Goal: Task Accomplishment & Management: Manage account settings

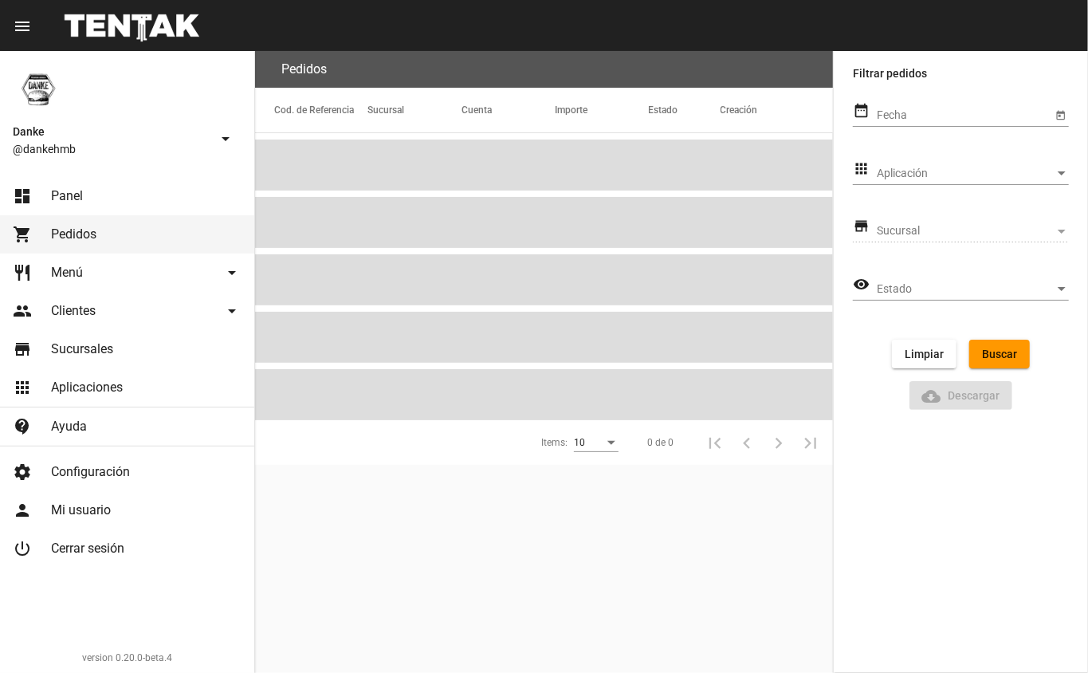
click at [61, 272] on span "Menú" at bounding box center [67, 273] width 32 height 16
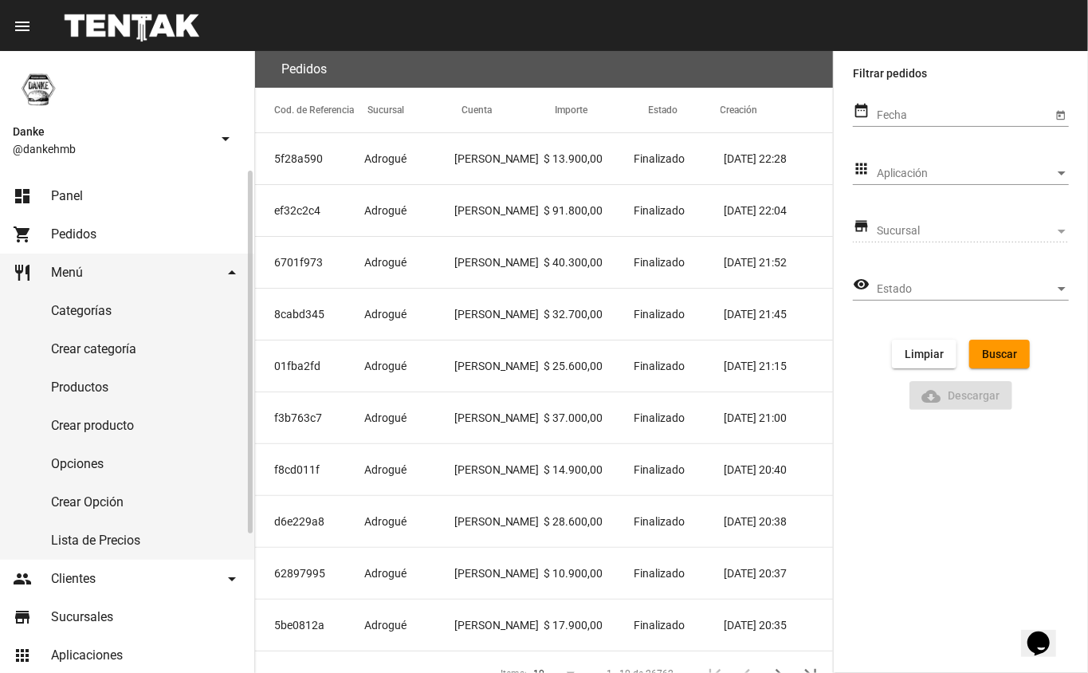
click at [72, 389] on link "Productos" at bounding box center [127, 387] width 254 height 38
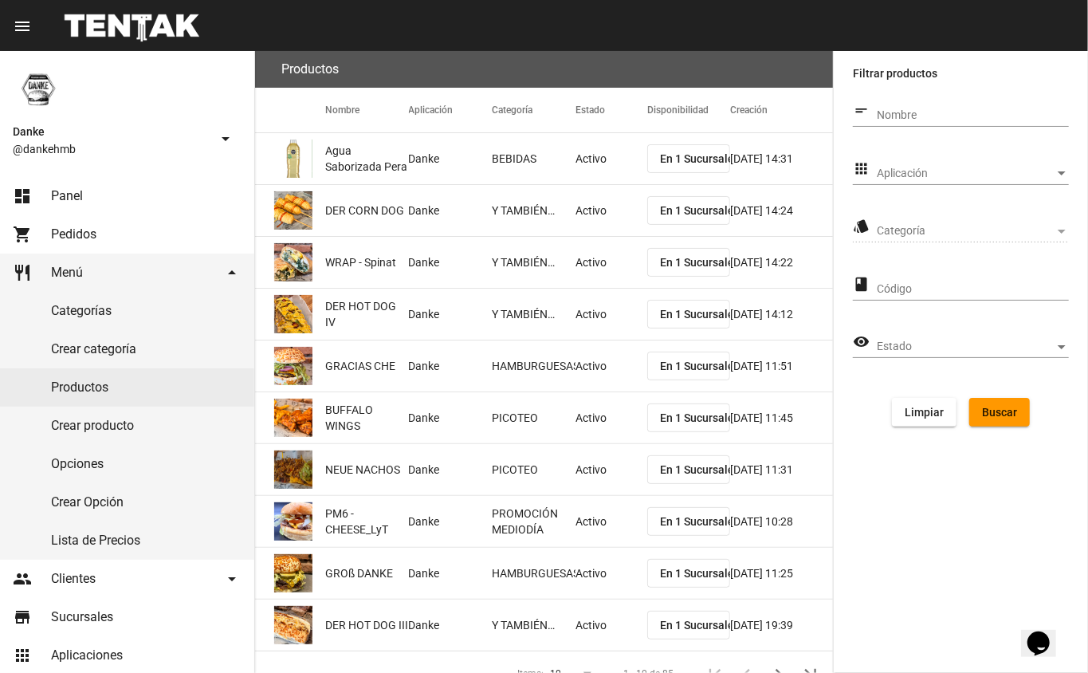
click at [891, 176] on span "Aplicación" at bounding box center [966, 173] width 178 height 13
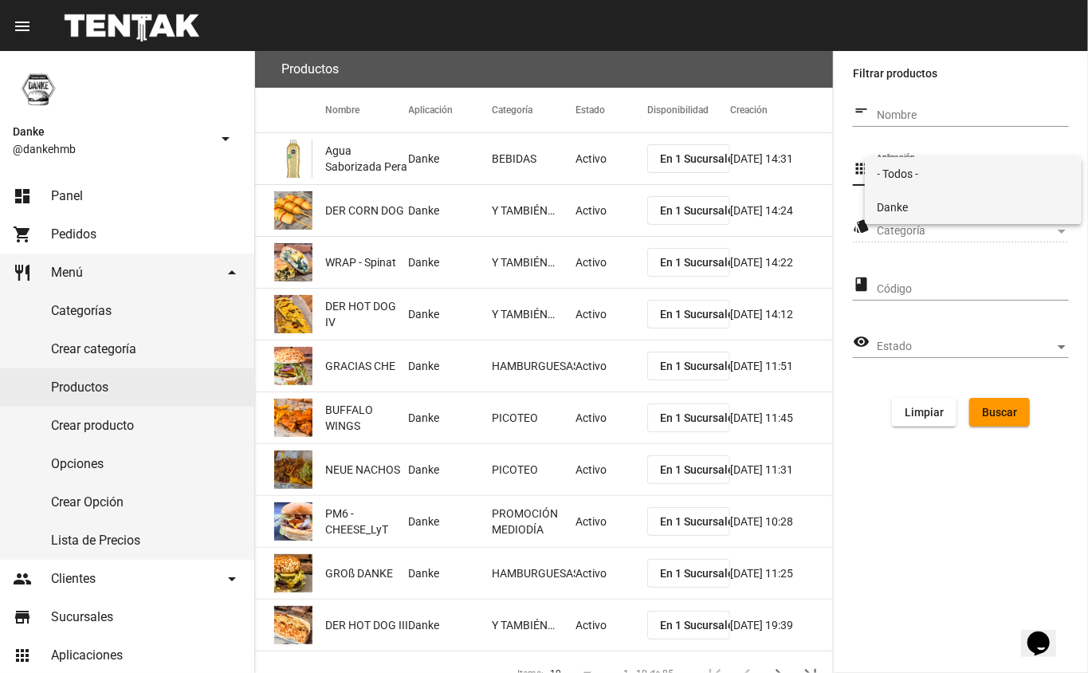
click at [885, 203] on span "Danke" at bounding box center [974, 207] width 192 height 33
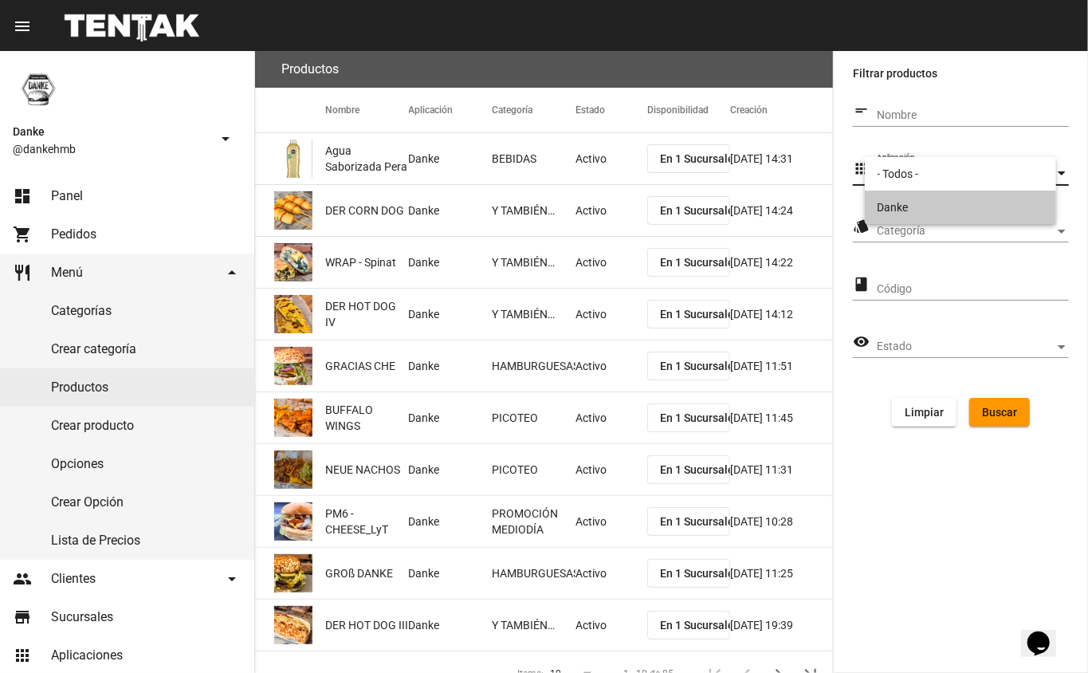
click at [891, 230] on span "Categoría" at bounding box center [966, 231] width 178 height 13
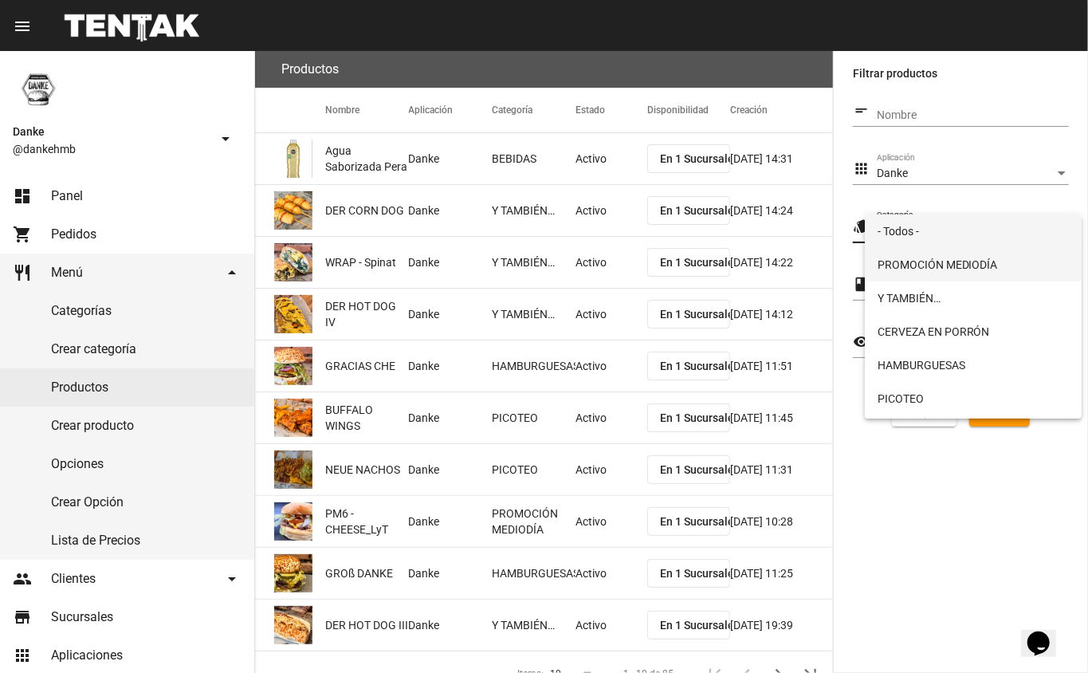
click at [888, 270] on span "PROMOCIÓN MEDIODÍA" at bounding box center [974, 264] width 192 height 33
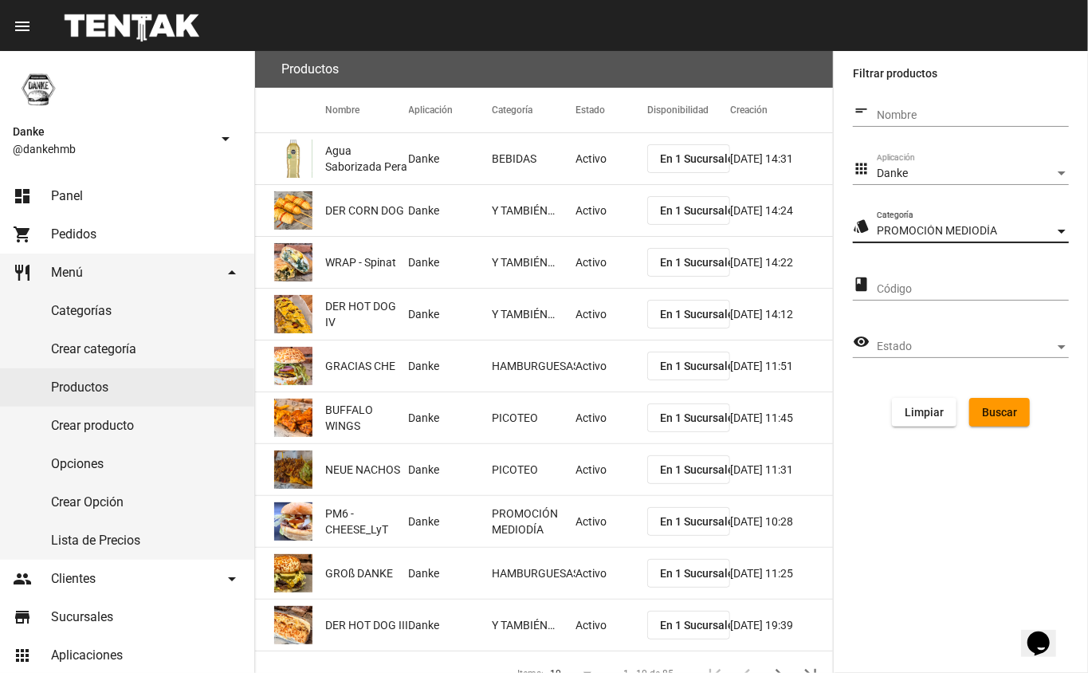
click at [993, 416] on span "Buscar" at bounding box center [999, 412] width 35 height 13
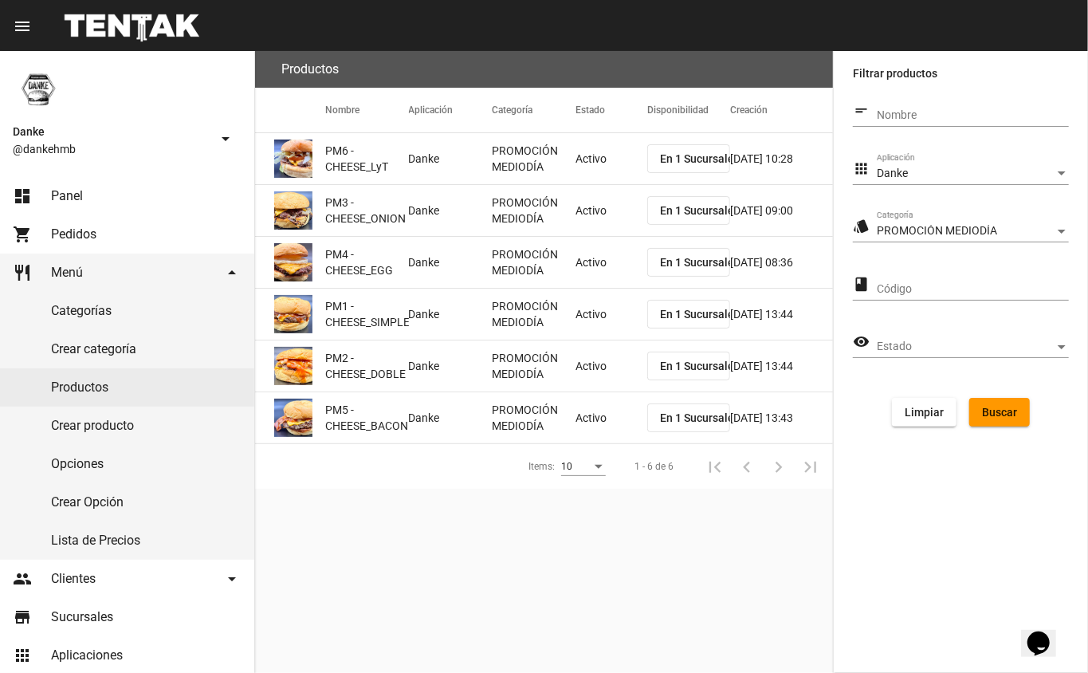
click at [584, 170] on mat-cell "Activo" at bounding box center [612, 158] width 72 height 51
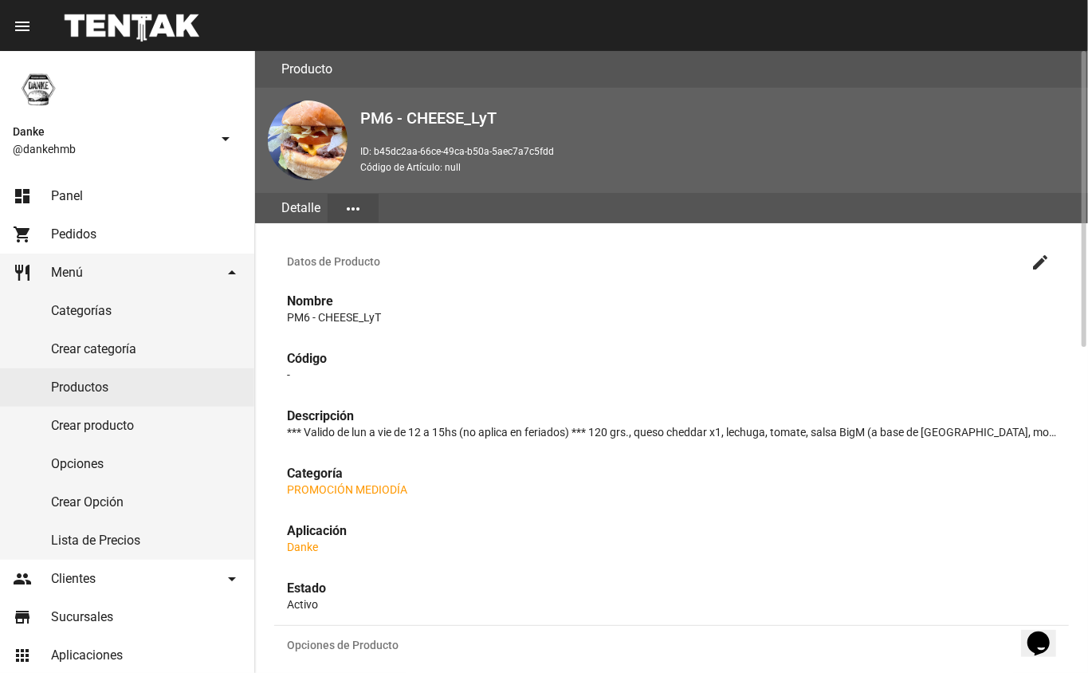
click at [1045, 260] on mat-icon "create" at bounding box center [1040, 262] width 19 height 19
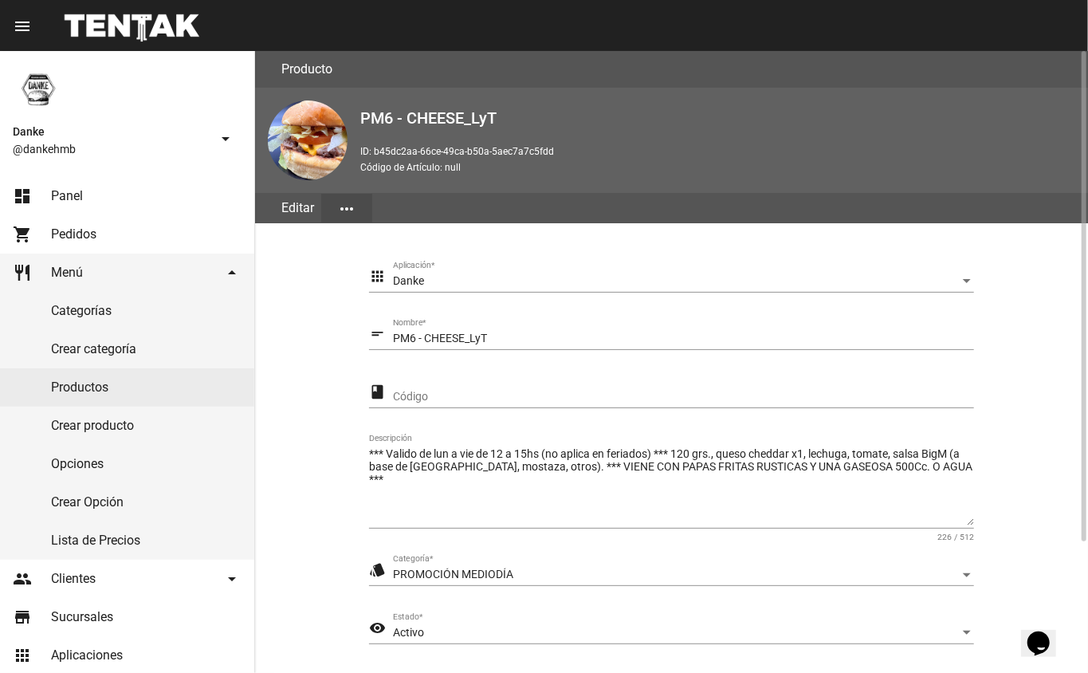
click at [451, 632] on div "Activo" at bounding box center [676, 633] width 567 height 13
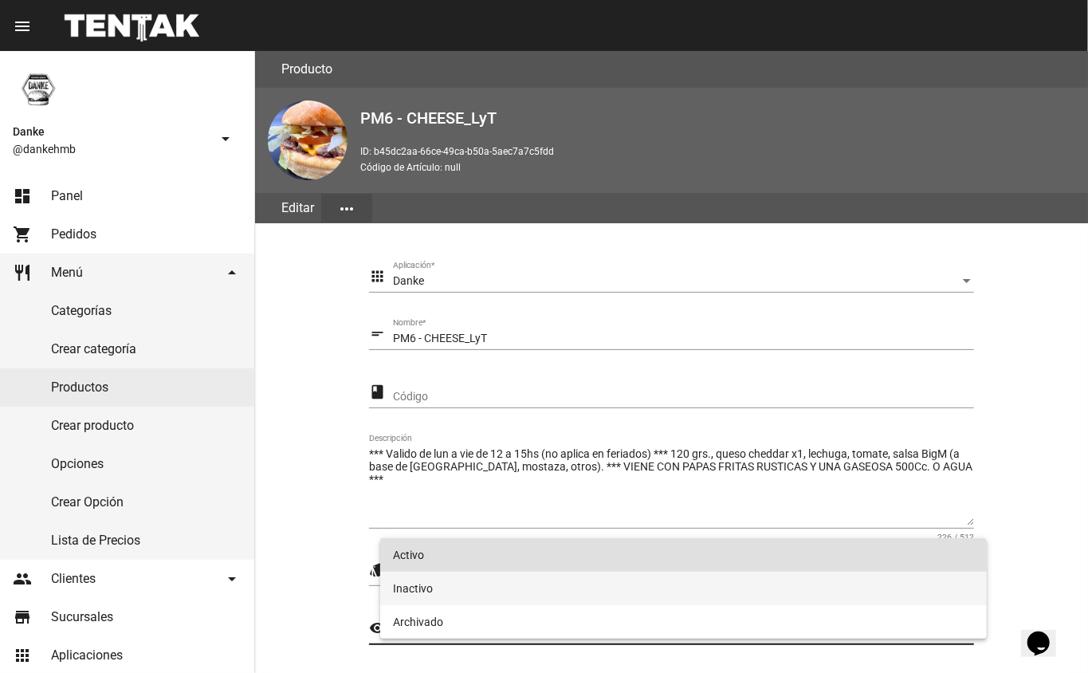
click at [408, 584] on span "Inactivo" at bounding box center [684, 588] width 582 height 33
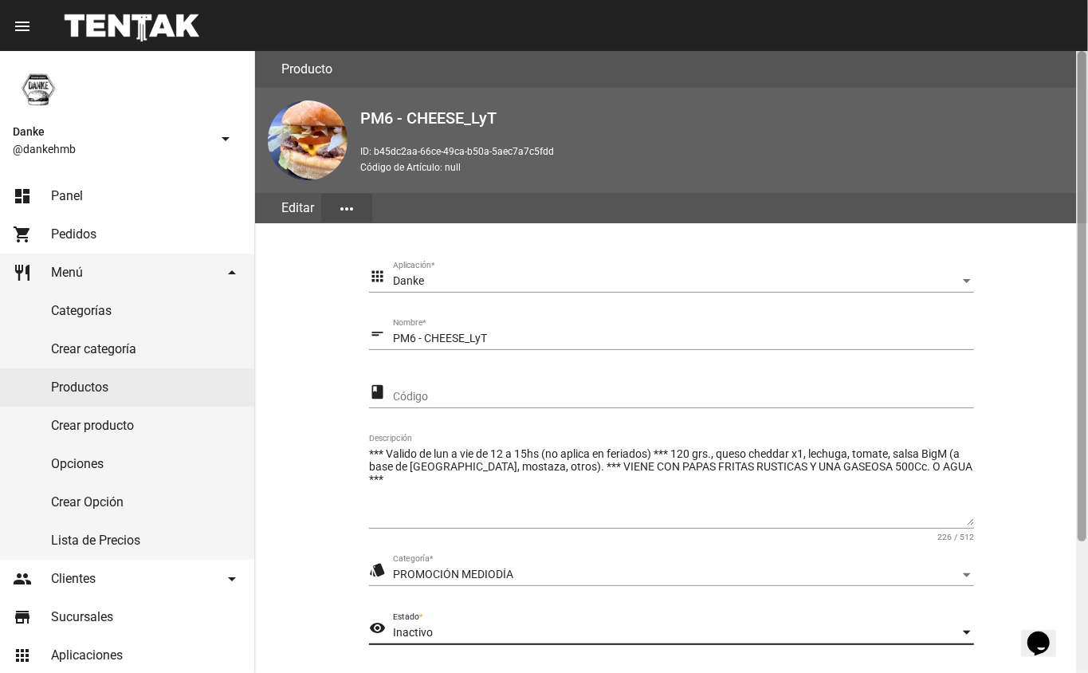
click at [1082, 577] on div at bounding box center [1082, 362] width 12 height 622
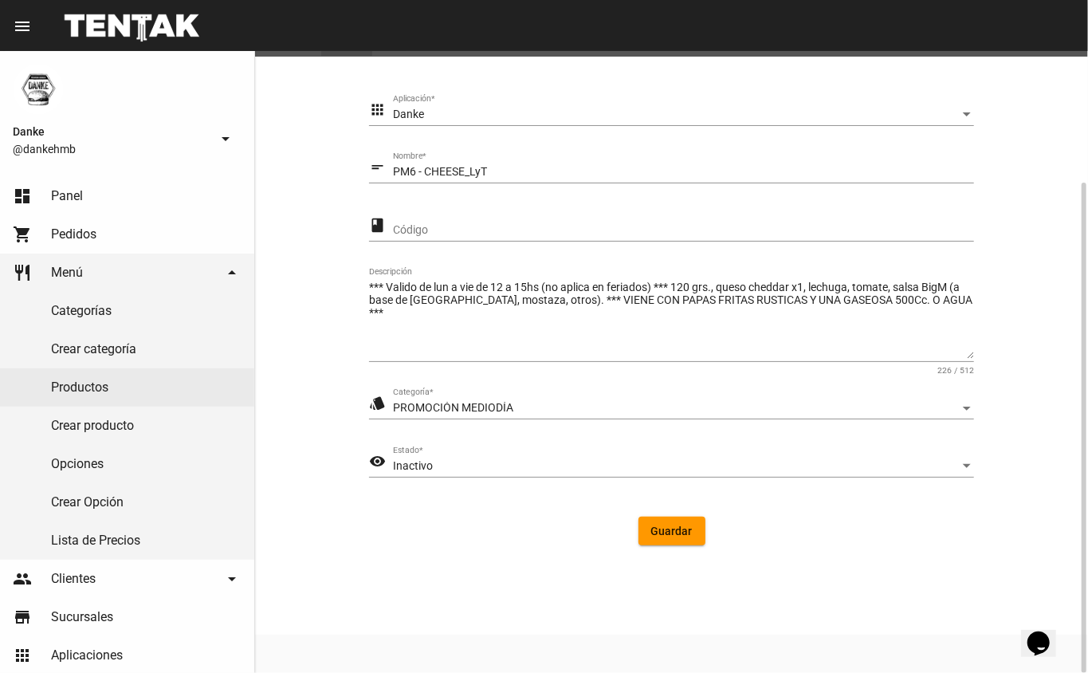
click at [652, 536] on span "Guardar" at bounding box center [671, 531] width 41 height 13
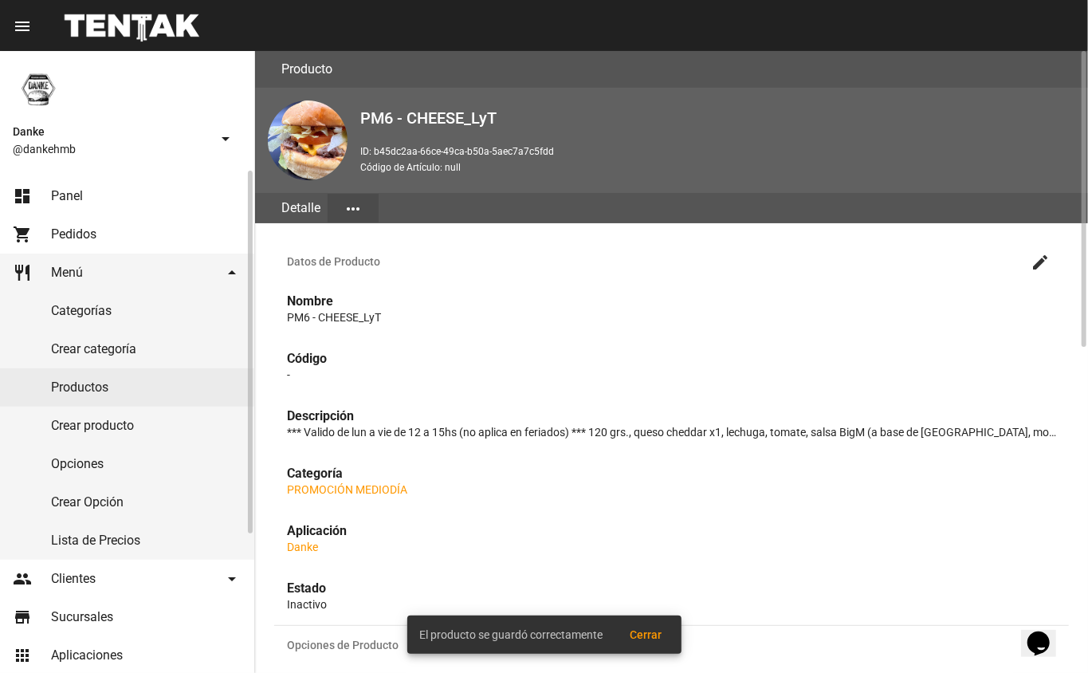
click at [81, 387] on link "Productos" at bounding box center [127, 387] width 254 height 38
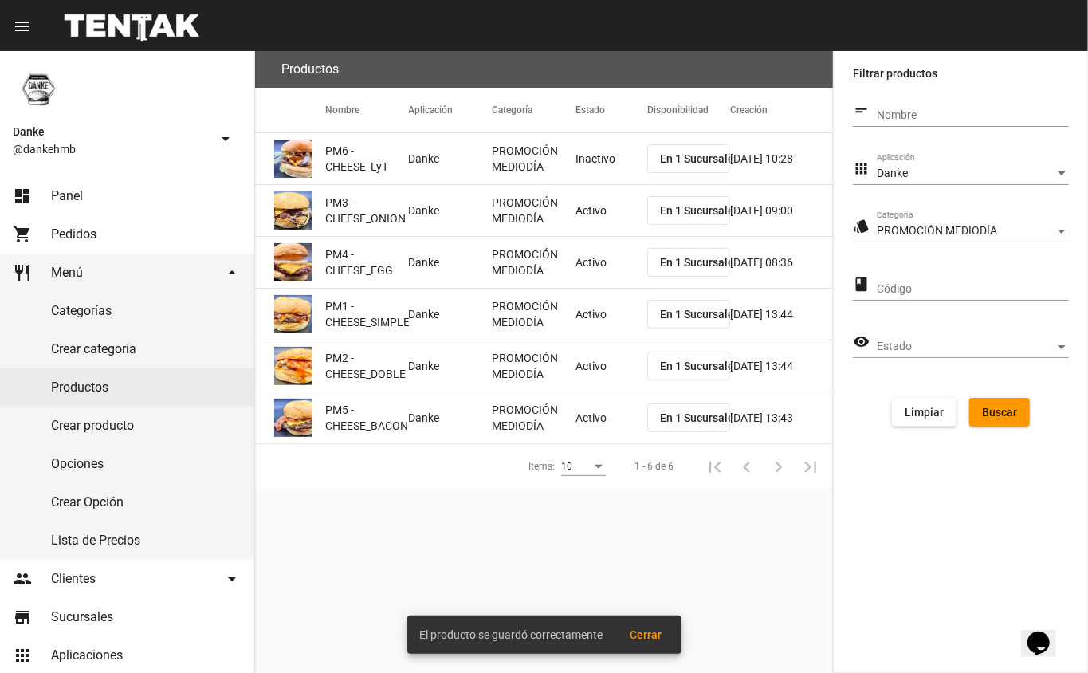
click at [594, 215] on mat-cell "Activo" at bounding box center [612, 210] width 72 height 51
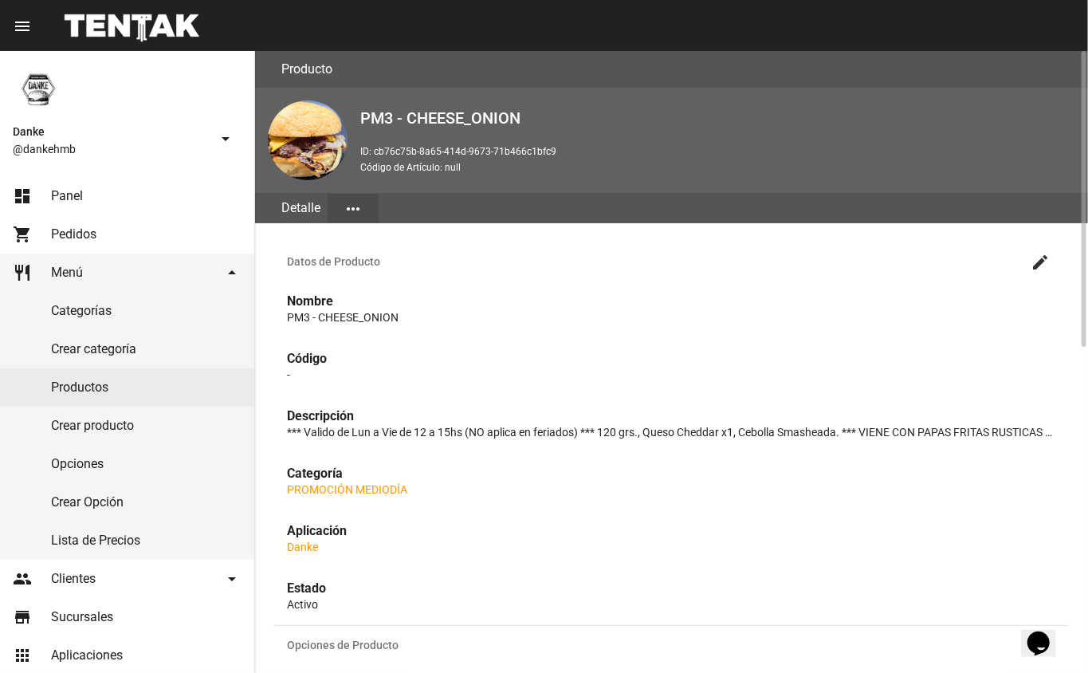
click at [1032, 266] on mat-icon "create" at bounding box center [1040, 262] width 19 height 19
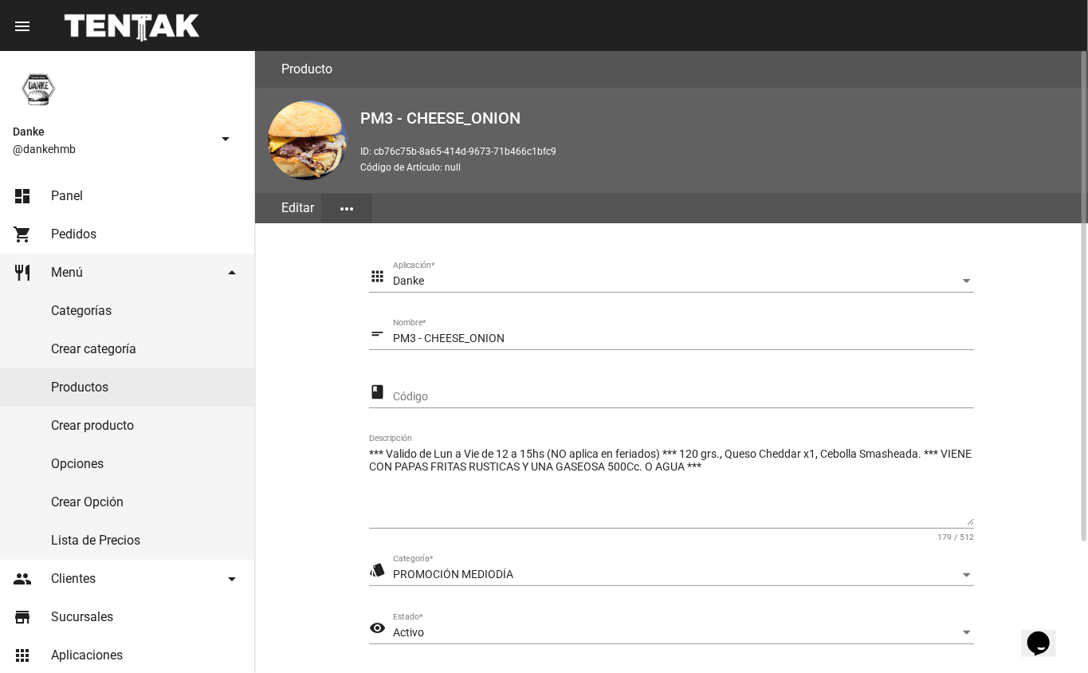
click at [509, 632] on div "Activo" at bounding box center [676, 633] width 567 height 13
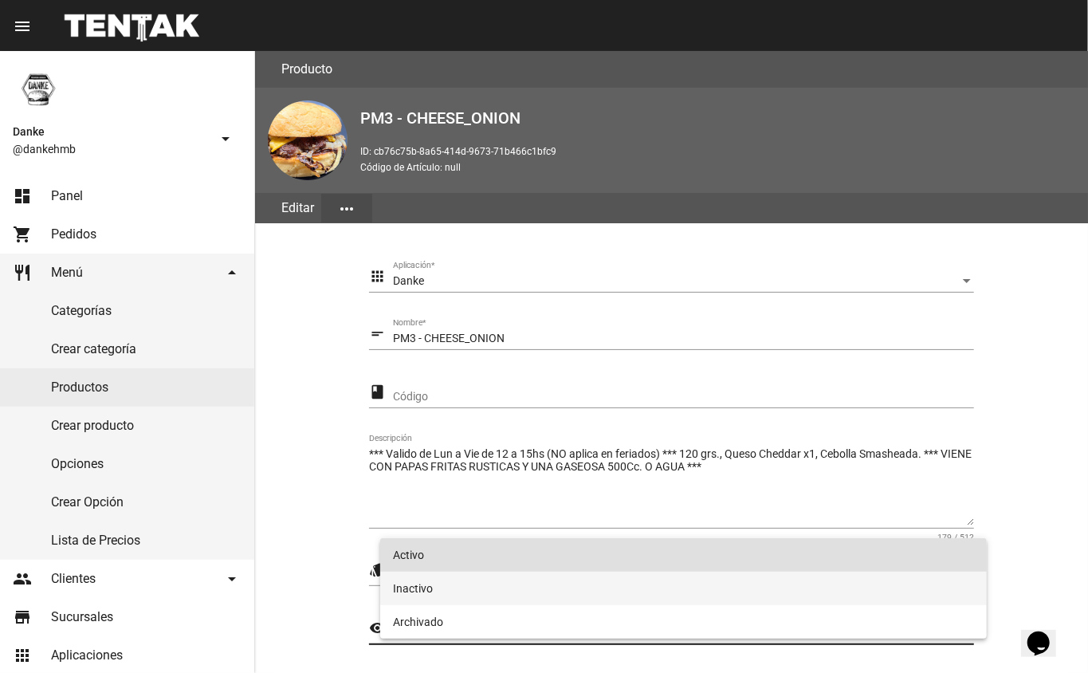
click at [413, 585] on span "Inactivo" at bounding box center [684, 588] width 582 height 33
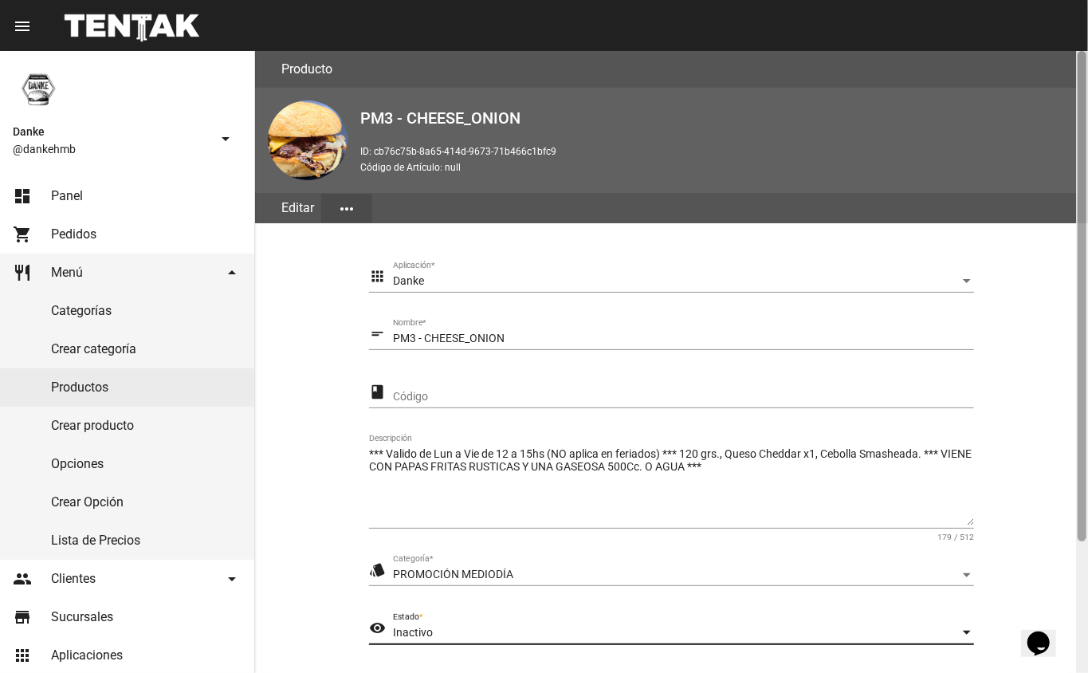
click at [1084, 562] on div at bounding box center [1082, 362] width 12 height 622
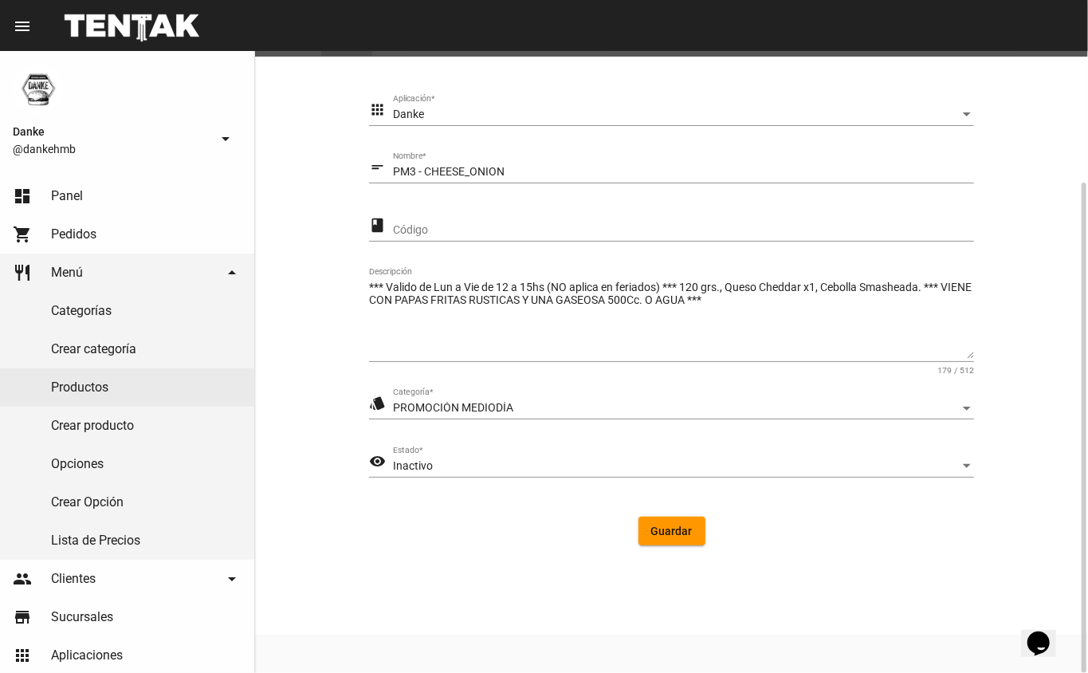
click at [664, 543] on button "Guardar" at bounding box center [672, 531] width 67 height 29
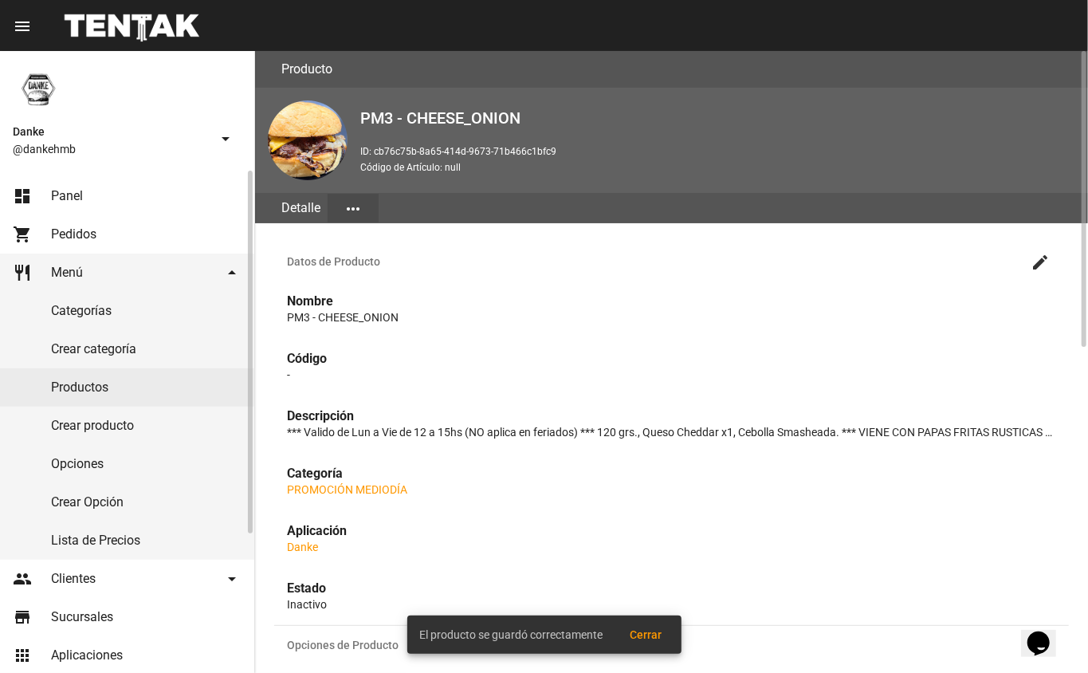
click at [58, 371] on link "Productos" at bounding box center [127, 387] width 254 height 38
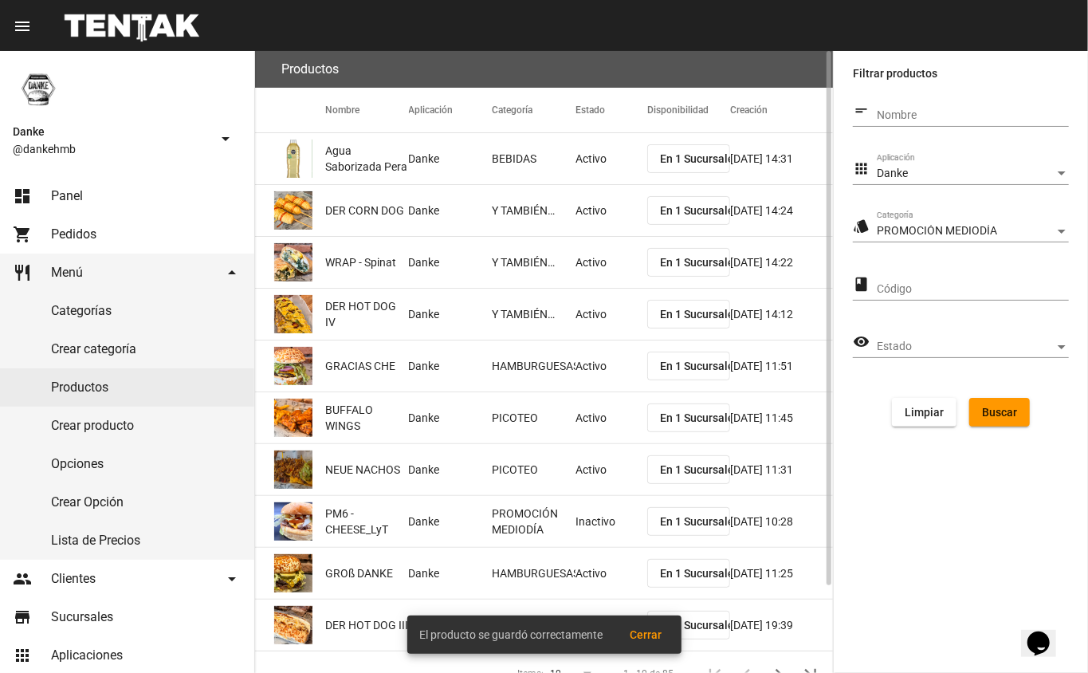
click at [993, 415] on span "Buscar" at bounding box center [999, 412] width 35 height 13
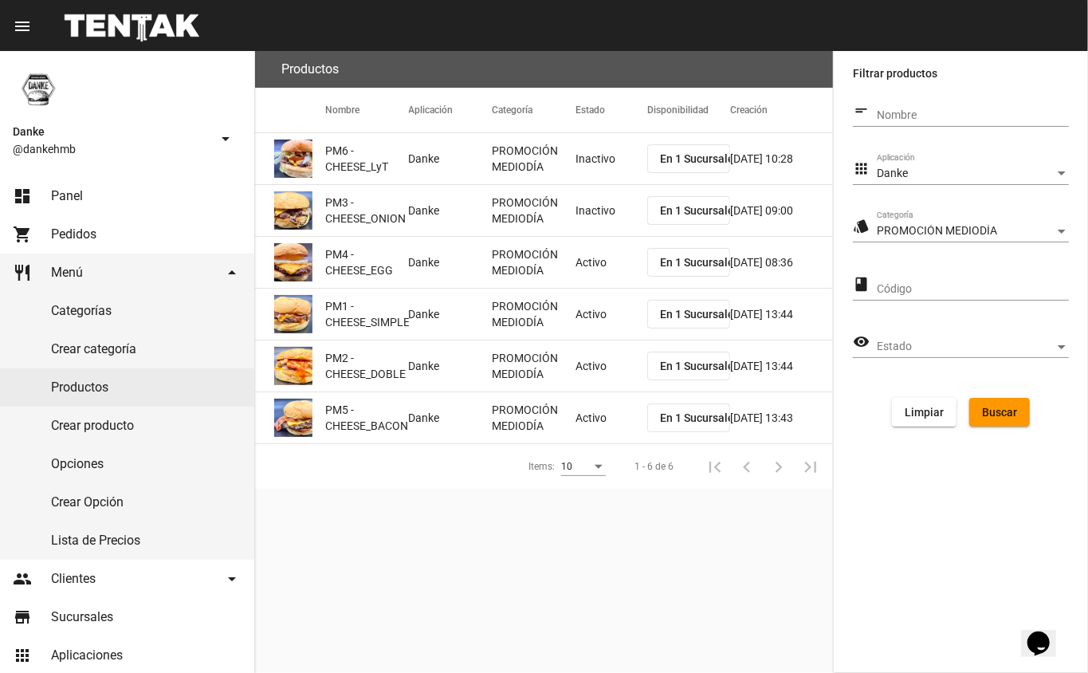
click at [587, 265] on mat-cell "Activo" at bounding box center [612, 262] width 72 height 51
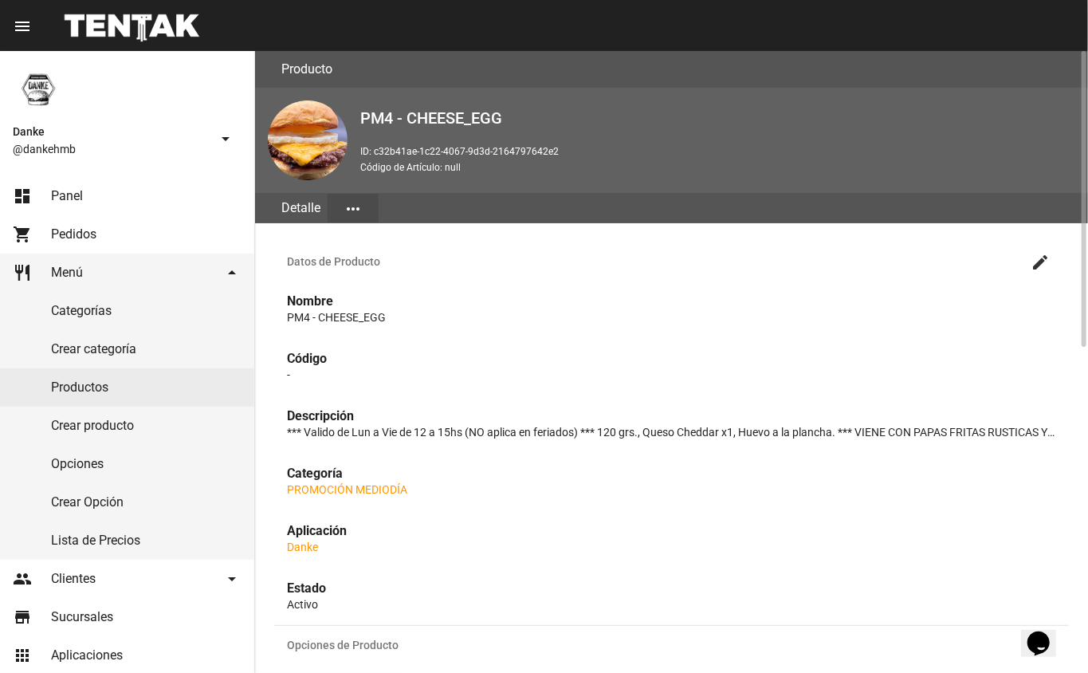
click at [1035, 266] on mat-icon "create" at bounding box center [1040, 262] width 19 height 19
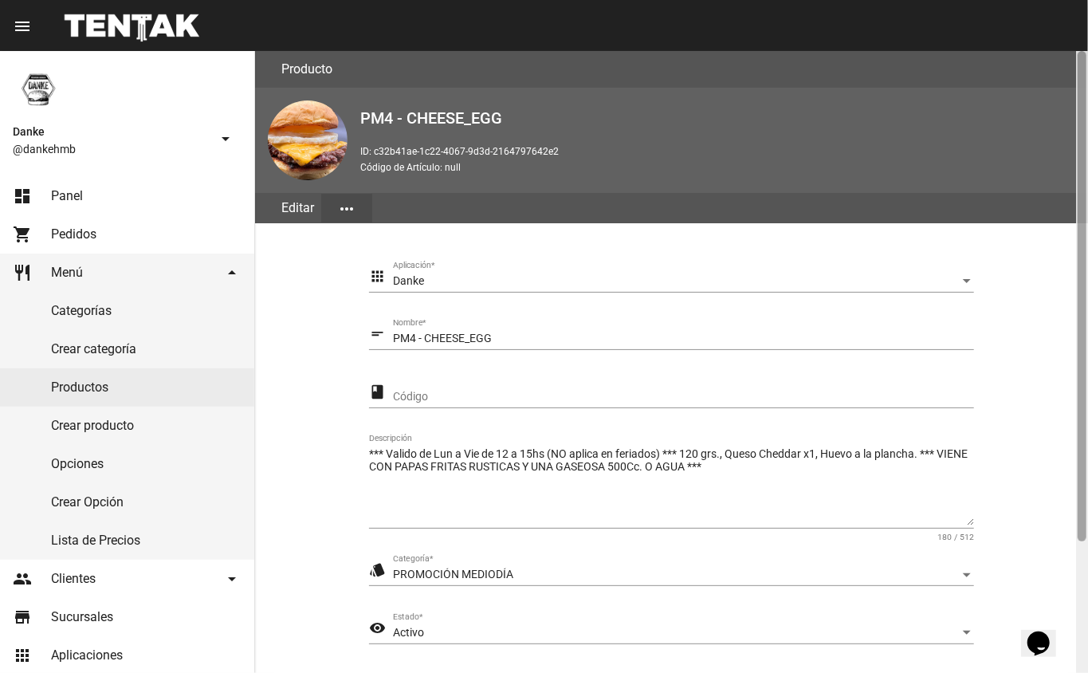
click at [1076, 571] on div at bounding box center [1082, 362] width 12 height 622
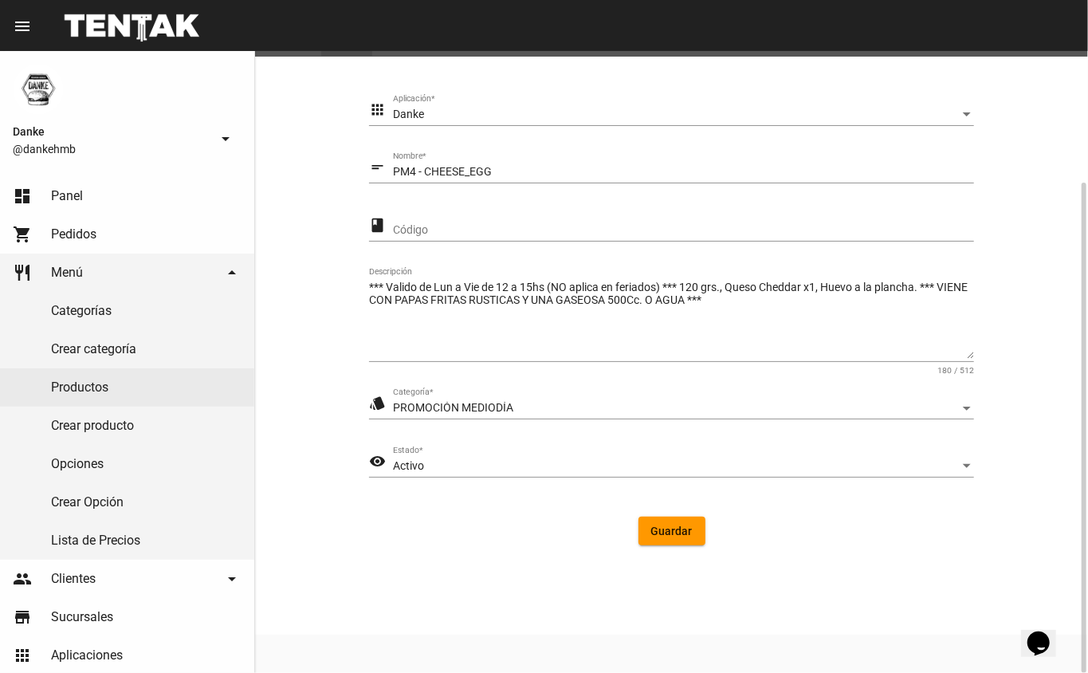
click at [505, 466] on div "Activo" at bounding box center [676, 466] width 567 height 13
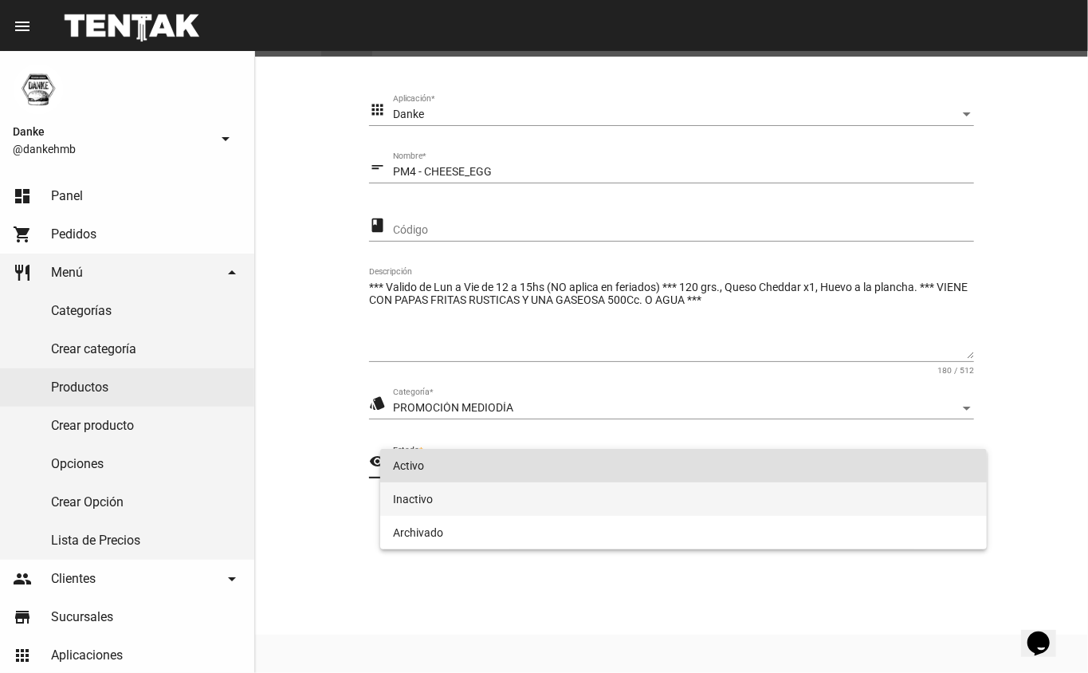
click at [407, 498] on span "Inactivo" at bounding box center [684, 498] width 582 height 33
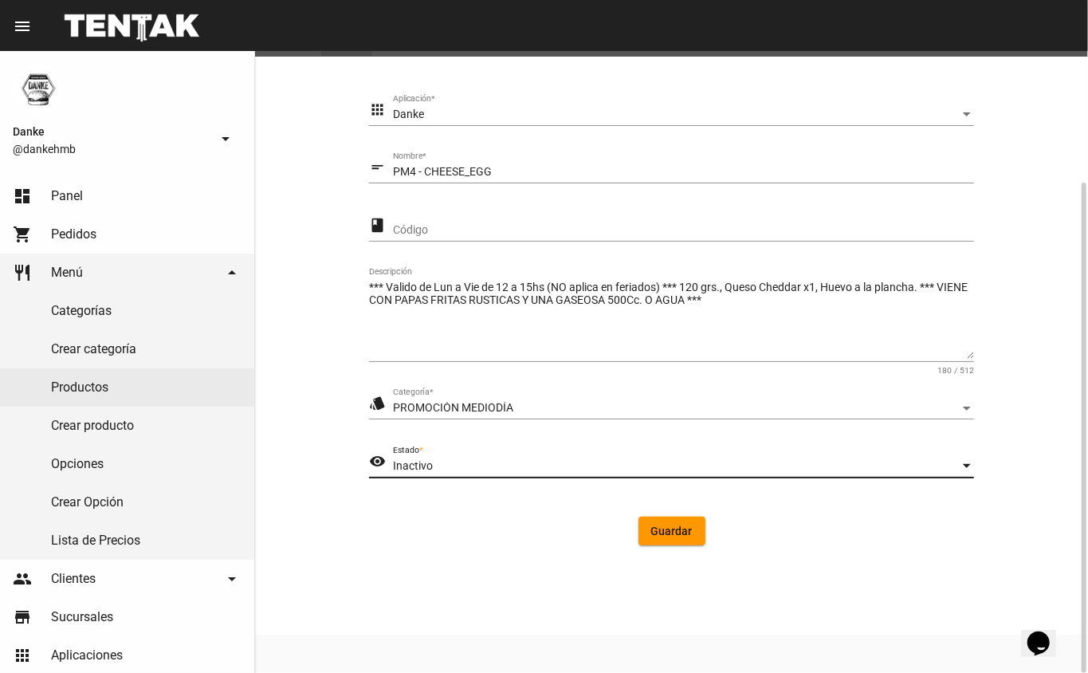
click at [671, 530] on span "Guardar" at bounding box center [671, 531] width 41 height 13
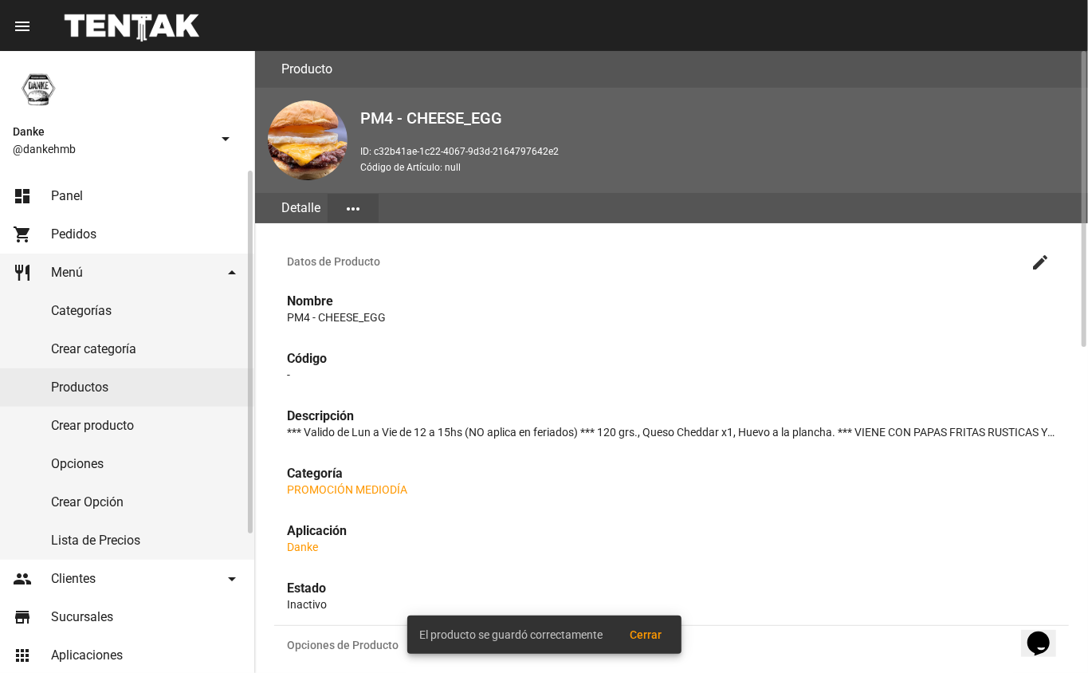
click at [65, 400] on link "Productos" at bounding box center [127, 387] width 254 height 38
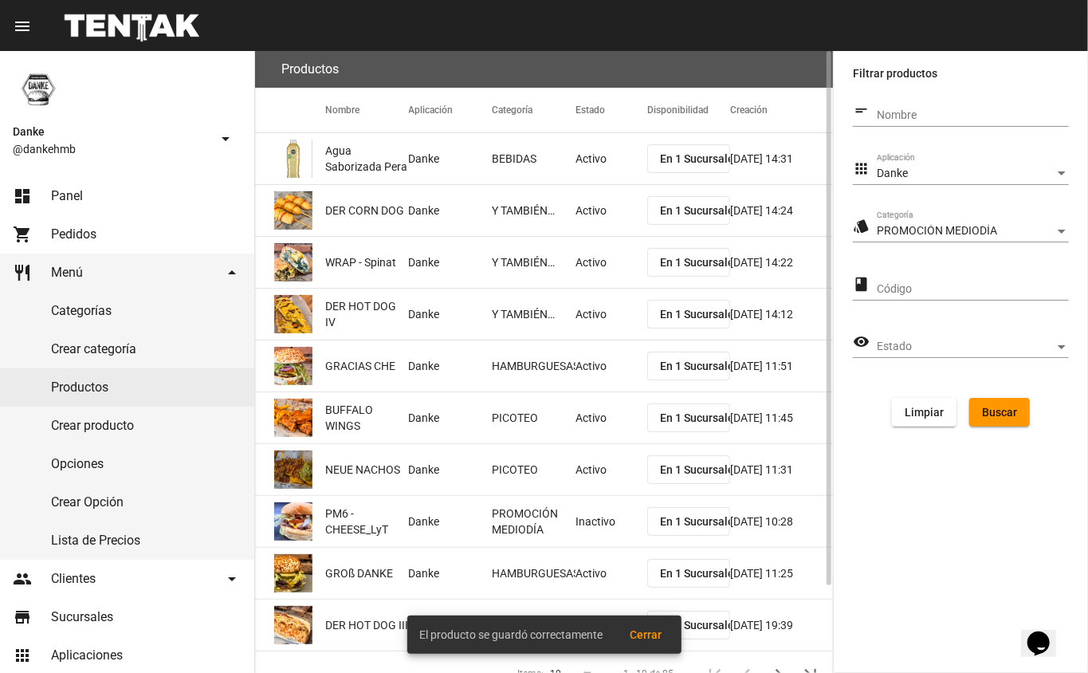
click at [1005, 410] on span "Buscar" at bounding box center [999, 412] width 35 height 13
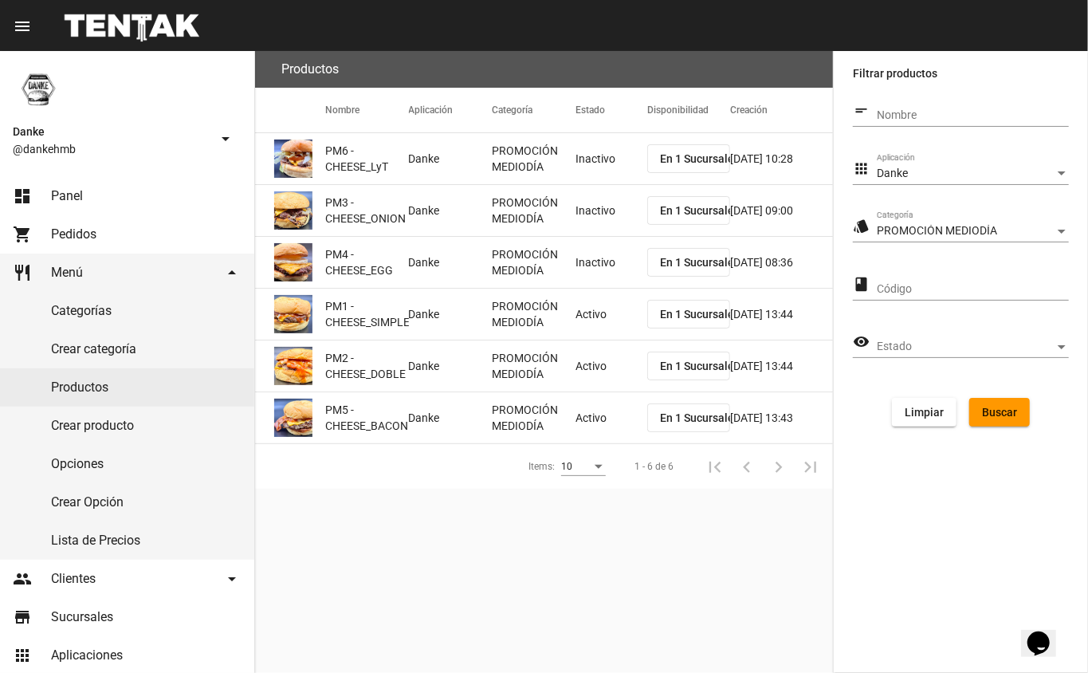
click at [561, 319] on mat-cell "PROMOCIÓN MEDIODÍA" at bounding box center [534, 314] width 84 height 51
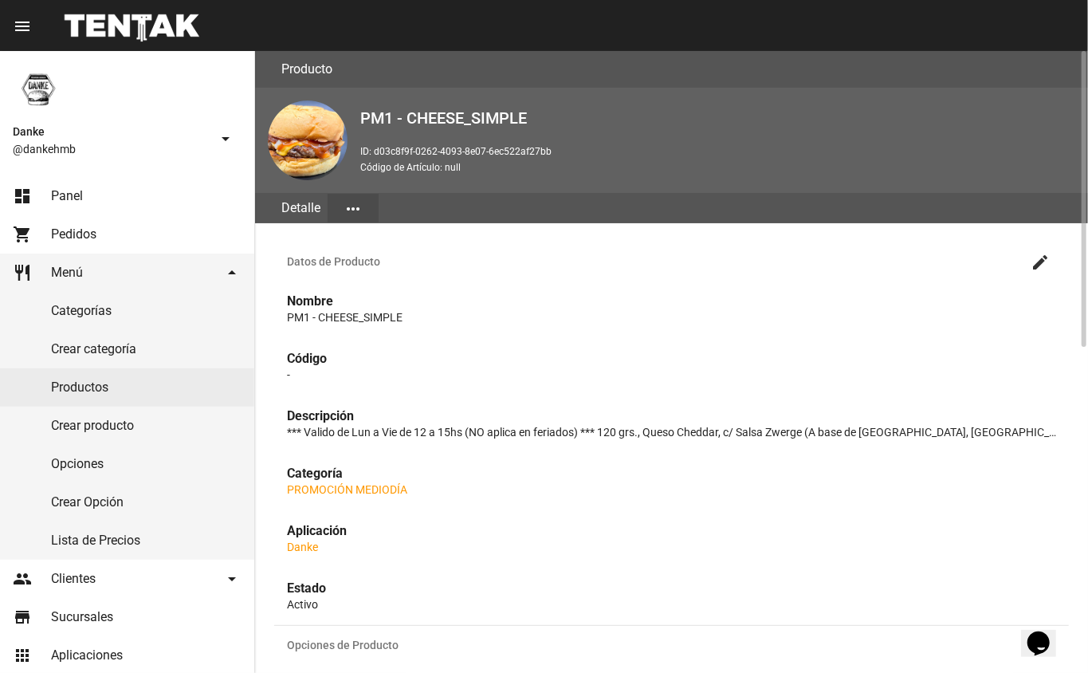
click at [1044, 265] on mat-icon "create" at bounding box center [1040, 262] width 19 height 19
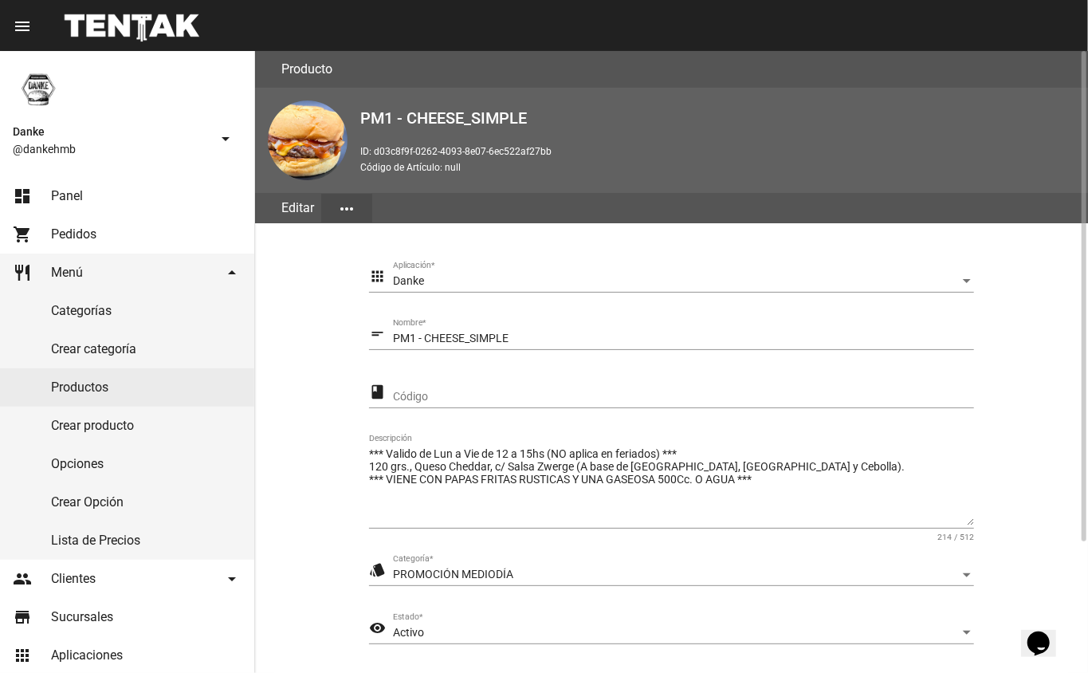
click at [880, 638] on div "Activo" at bounding box center [676, 633] width 567 height 13
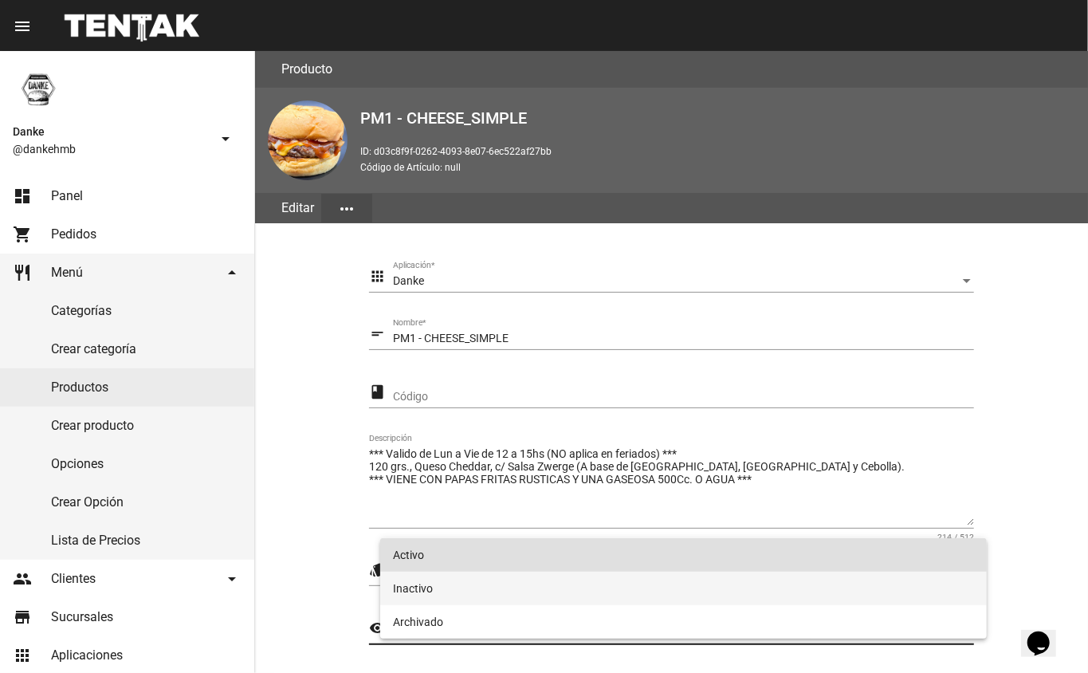
click at [750, 595] on span "Inactivo" at bounding box center [684, 588] width 582 height 33
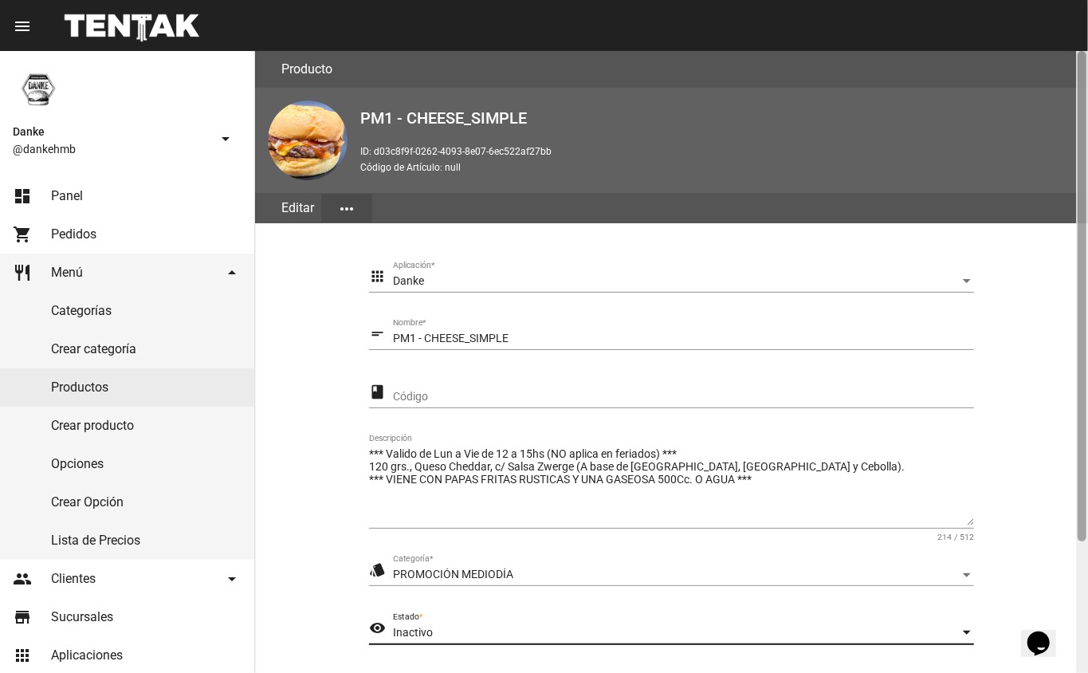
click at [1078, 577] on div at bounding box center [1082, 362] width 12 height 622
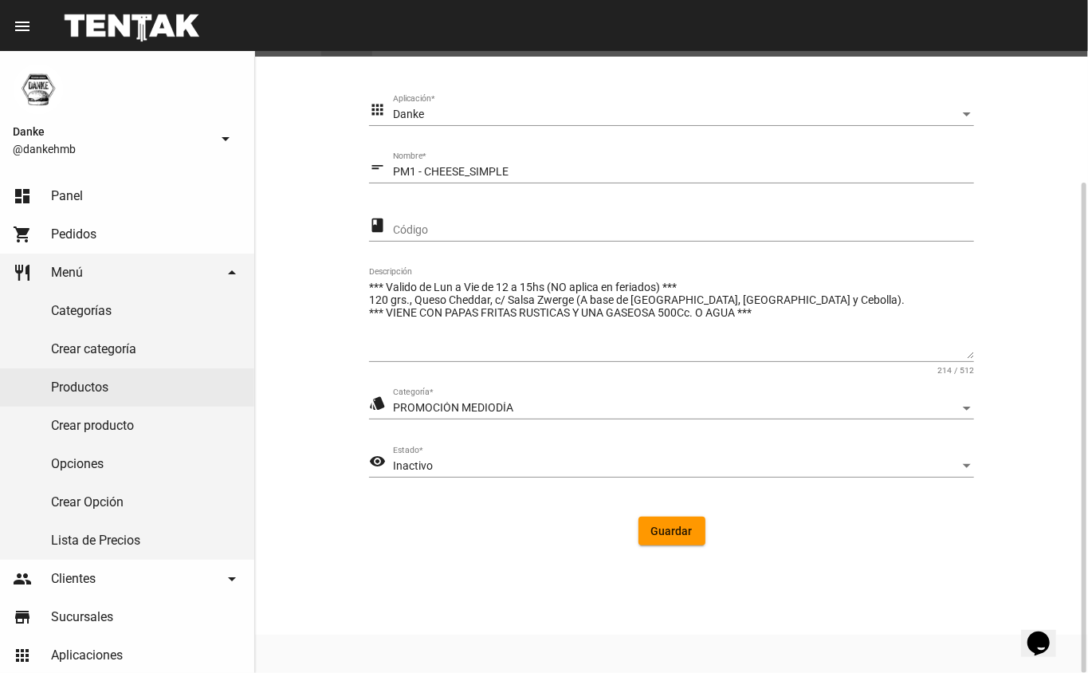
click at [675, 531] on span "Guardar" at bounding box center [671, 531] width 41 height 13
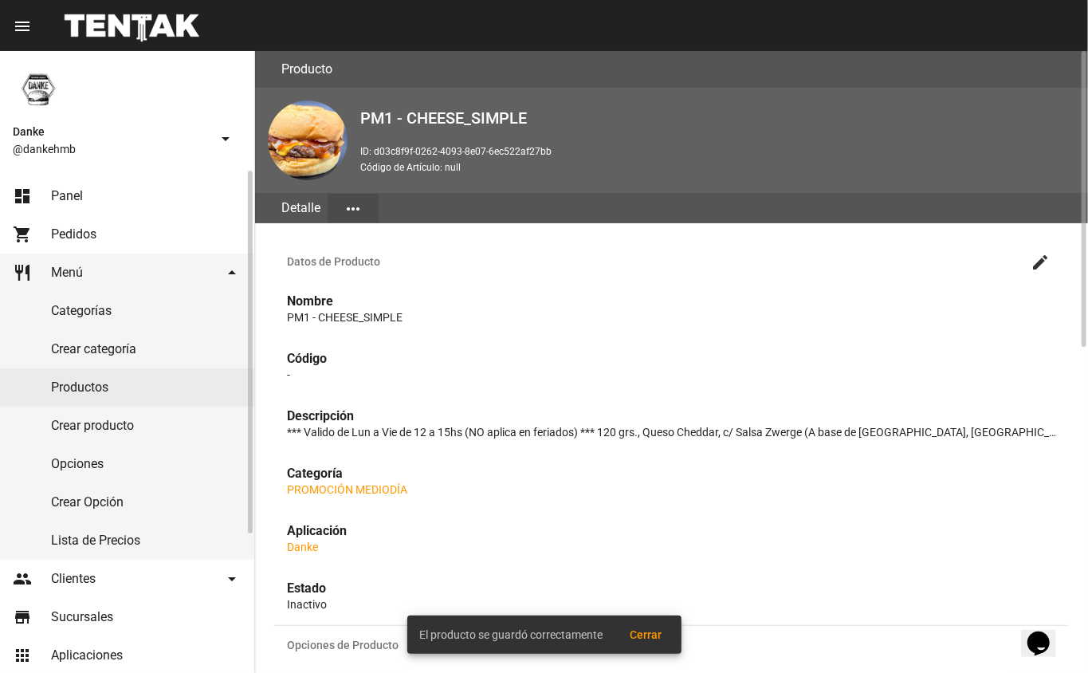
click at [94, 392] on link "Productos" at bounding box center [127, 387] width 254 height 38
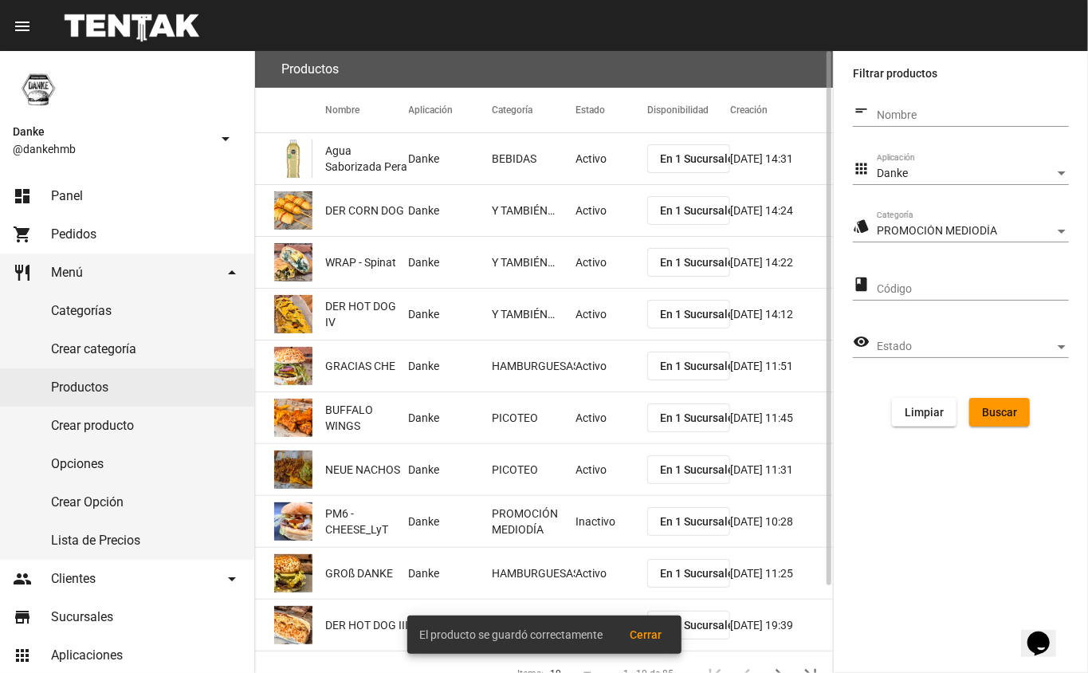
click at [1013, 419] on button "Buscar" at bounding box center [1000, 412] width 61 height 29
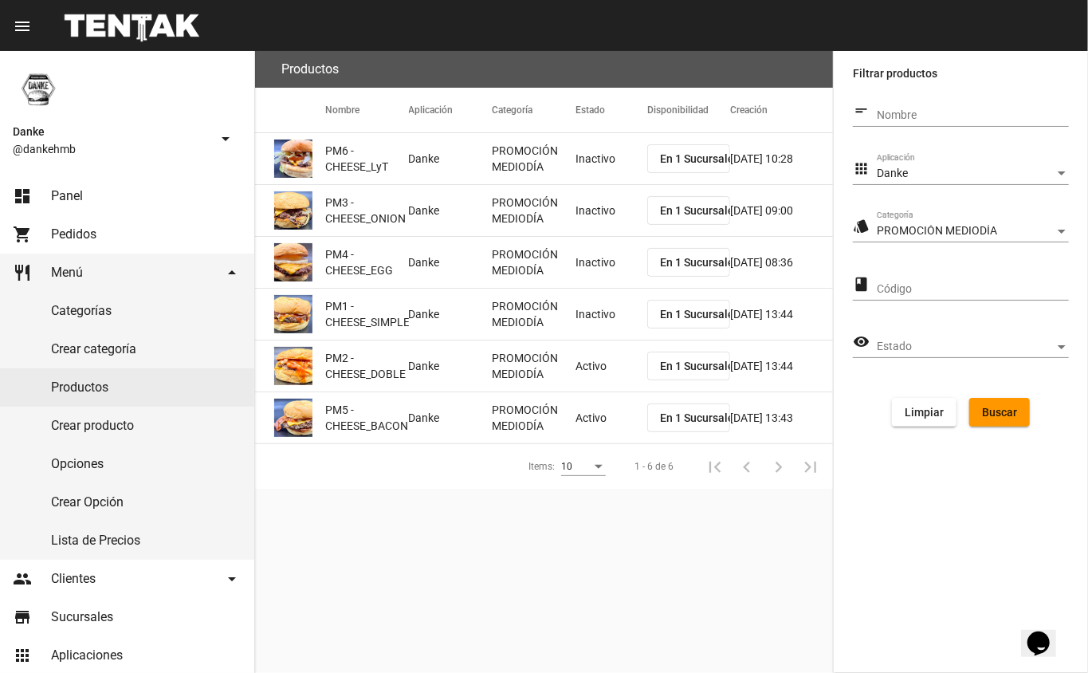
click at [588, 370] on mat-cell "Activo" at bounding box center [612, 365] width 72 height 51
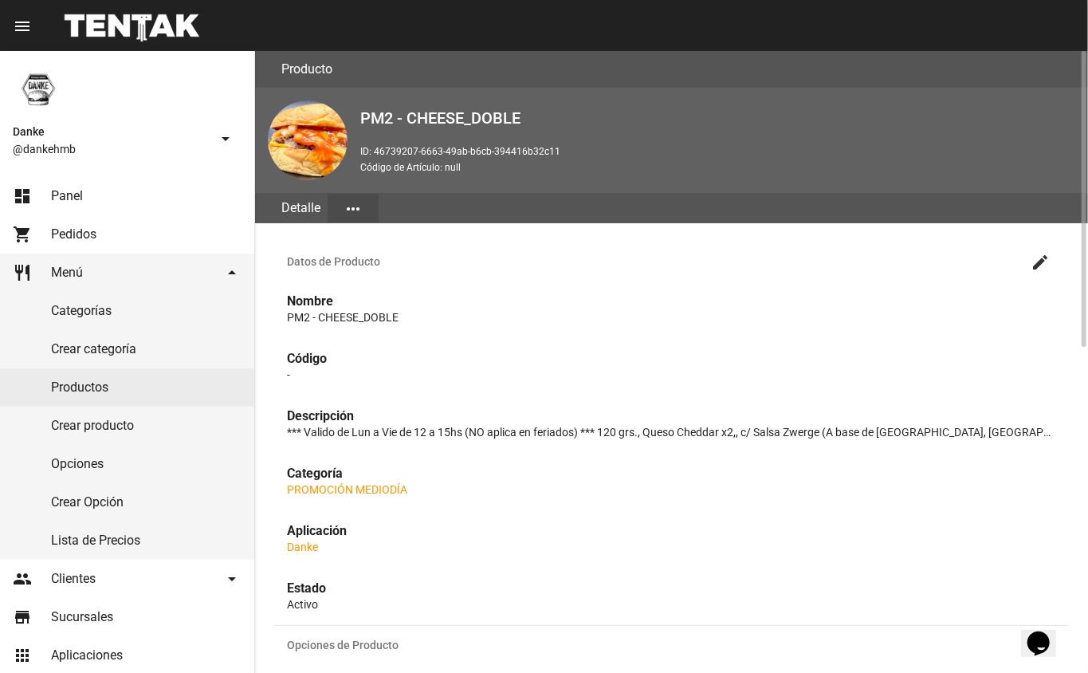
click at [1041, 262] on mat-icon "create" at bounding box center [1040, 262] width 19 height 19
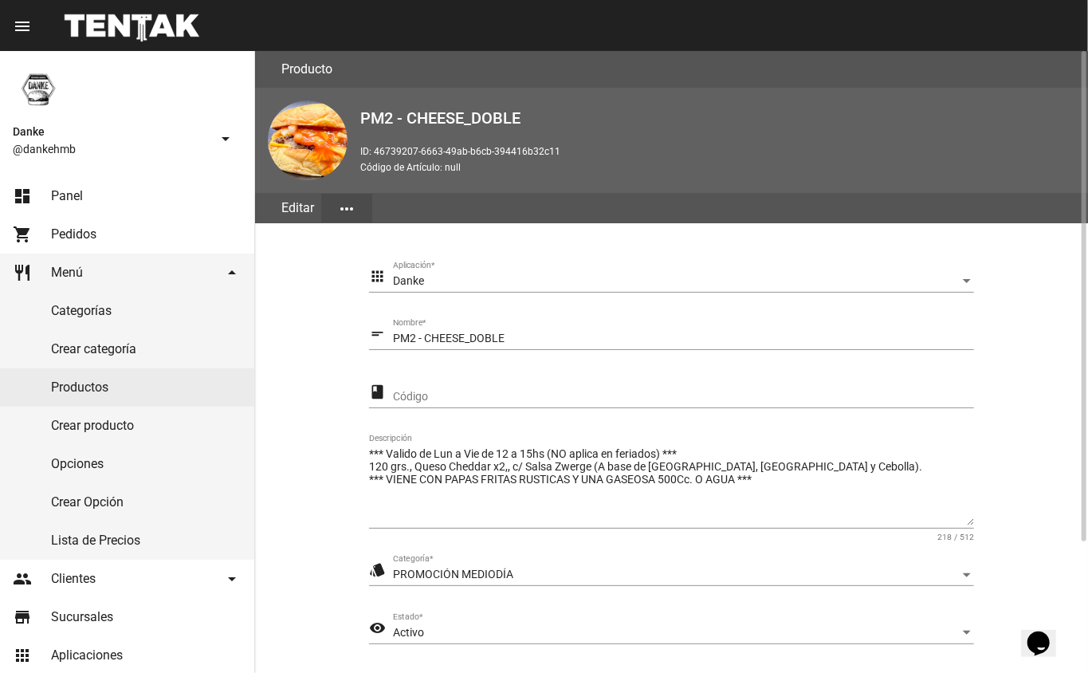
click at [415, 628] on span "Activo" at bounding box center [408, 632] width 31 height 13
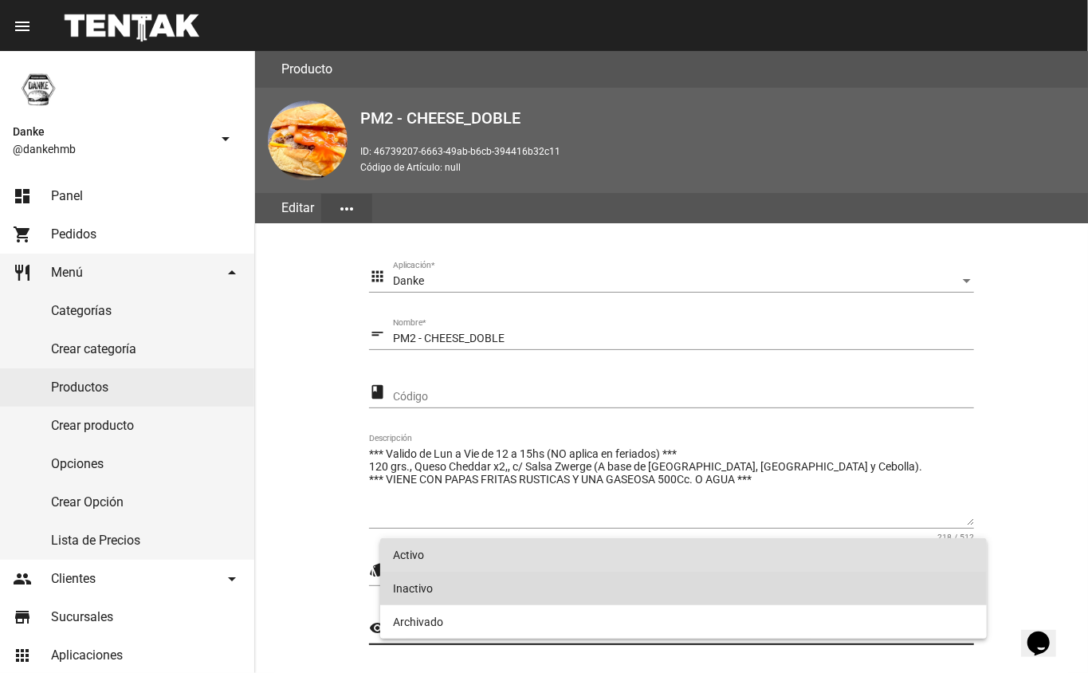
click at [409, 585] on span "Inactivo" at bounding box center [684, 588] width 582 height 33
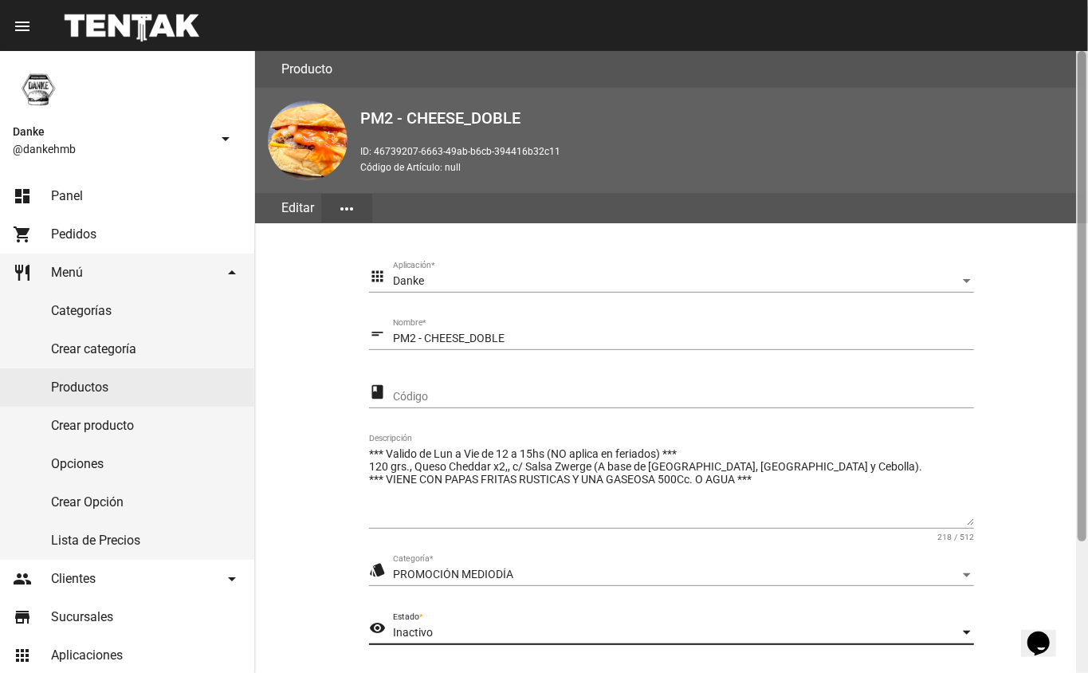
click at [1080, 580] on div at bounding box center [1082, 362] width 12 height 622
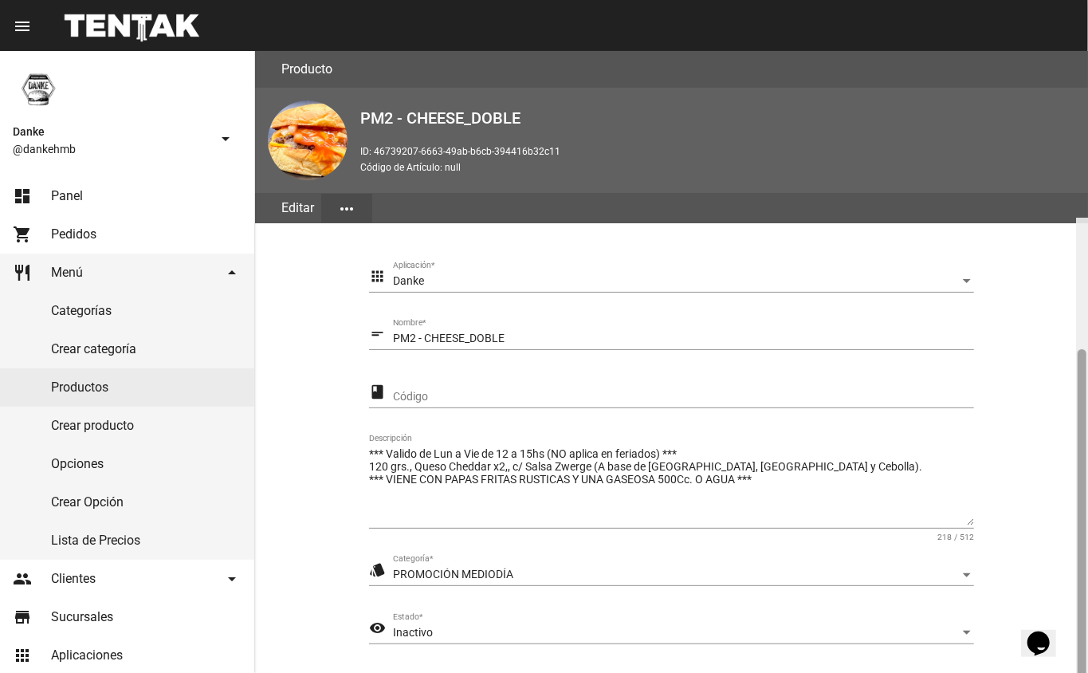
scroll to position [167, 0]
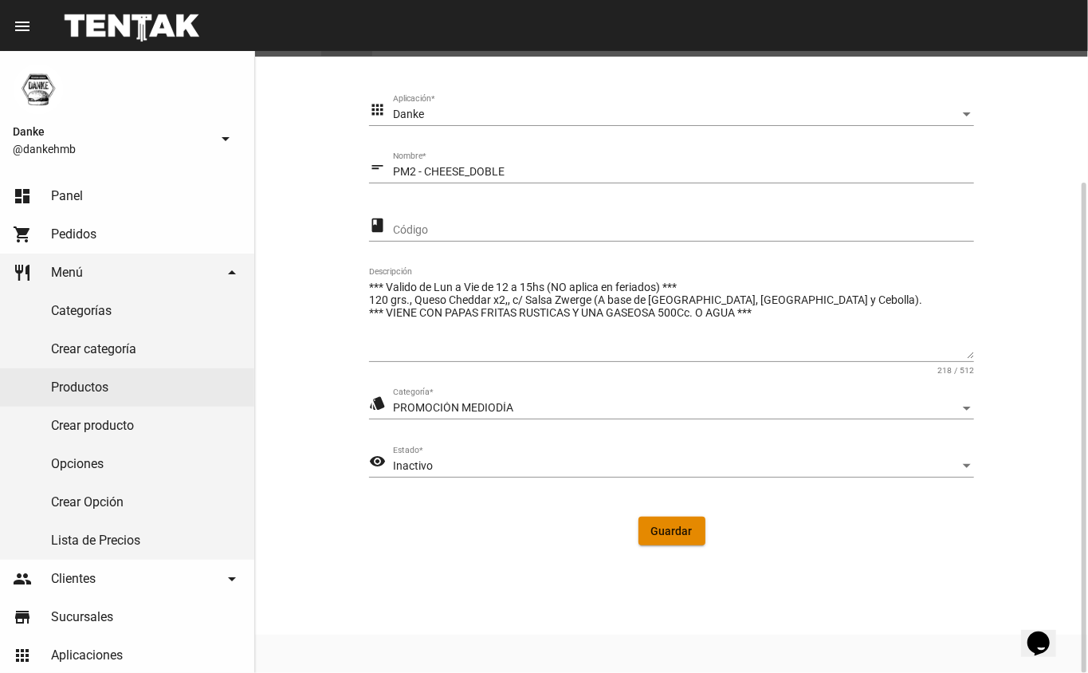
click at [678, 539] on button "Guardar" at bounding box center [672, 531] width 67 height 29
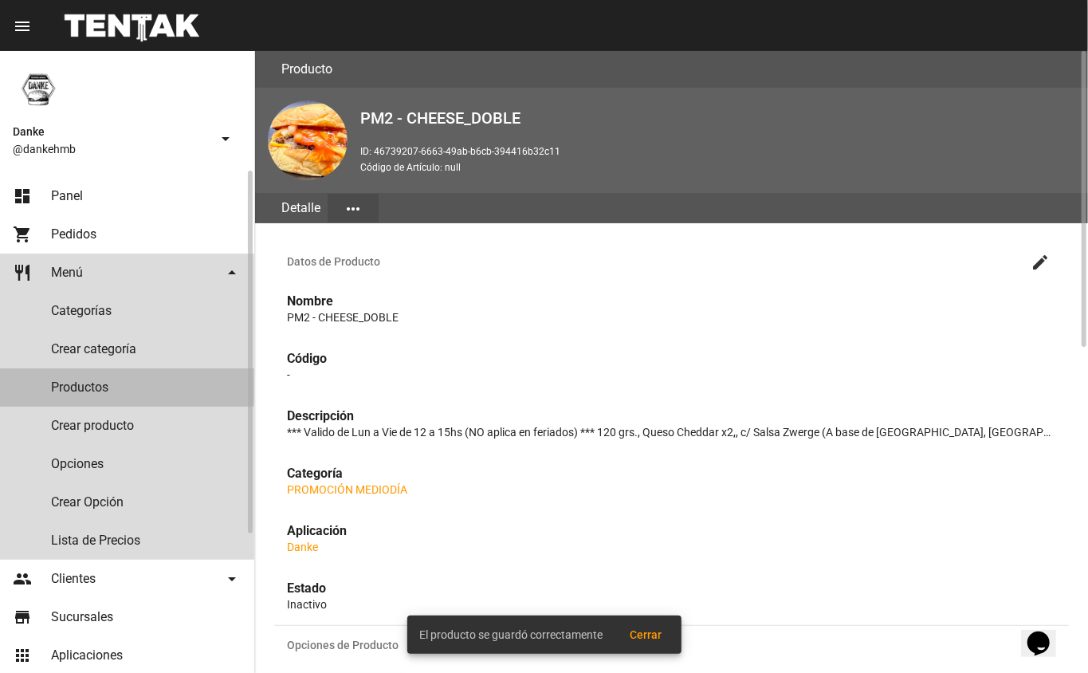
click at [61, 384] on link "Productos" at bounding box center [127, 387] width 254 height 38
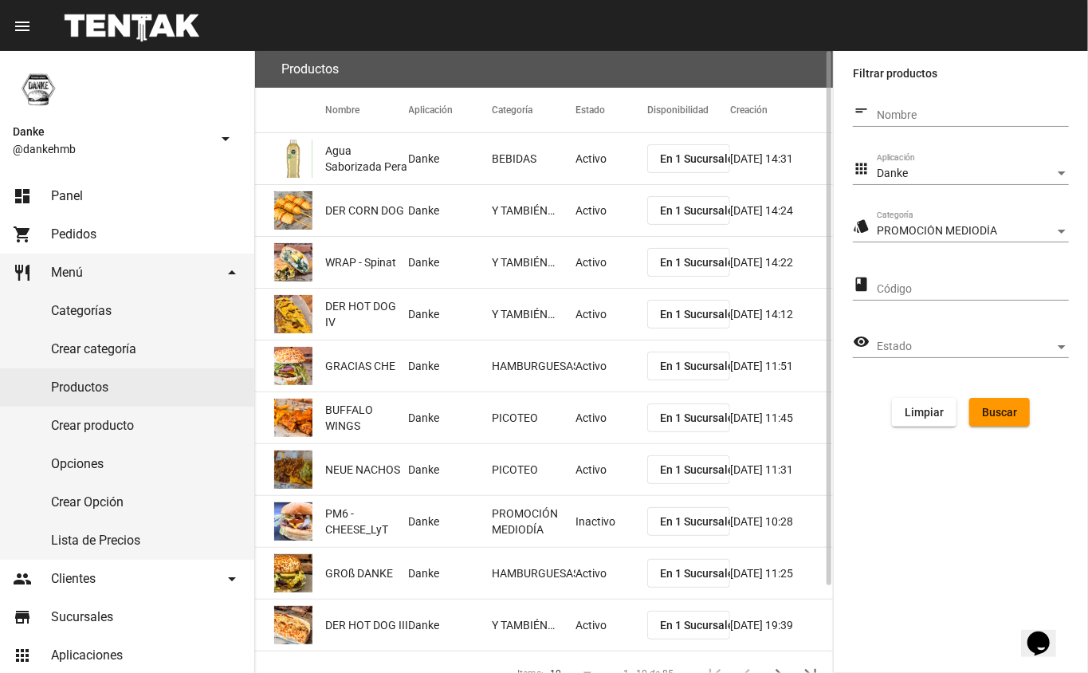
click at [1008, 415] on span "Buscar" at bounding box center [999, 412] width 35 height 13
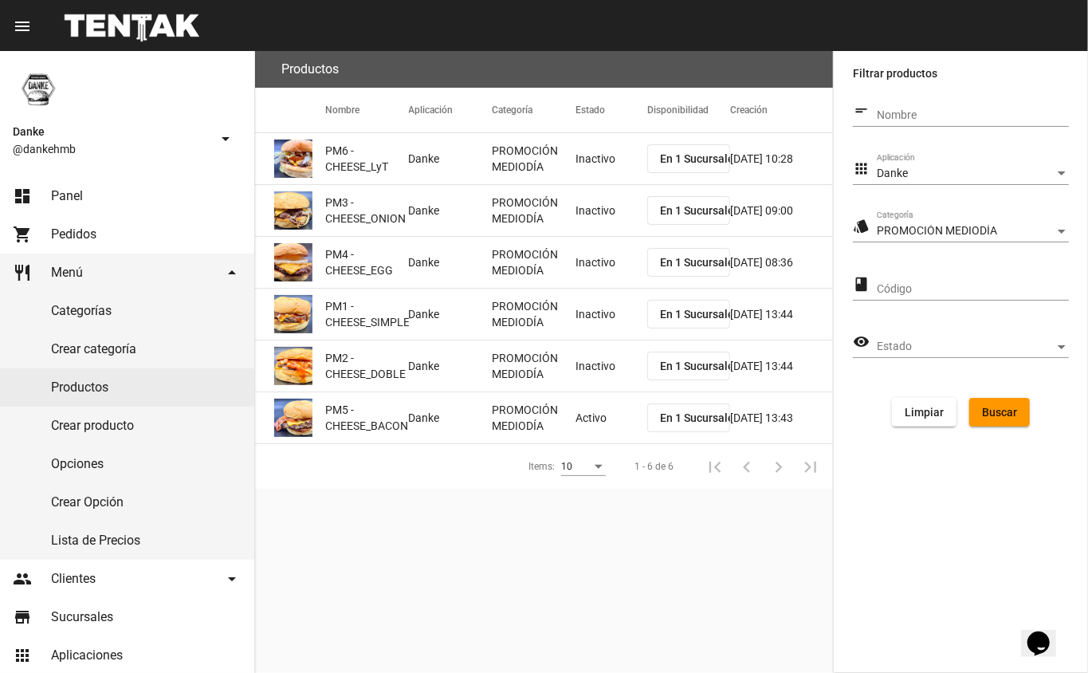
click at [608, 415] on mat-cell "Activo" at bounding box center [612, 417] width 72 height 51
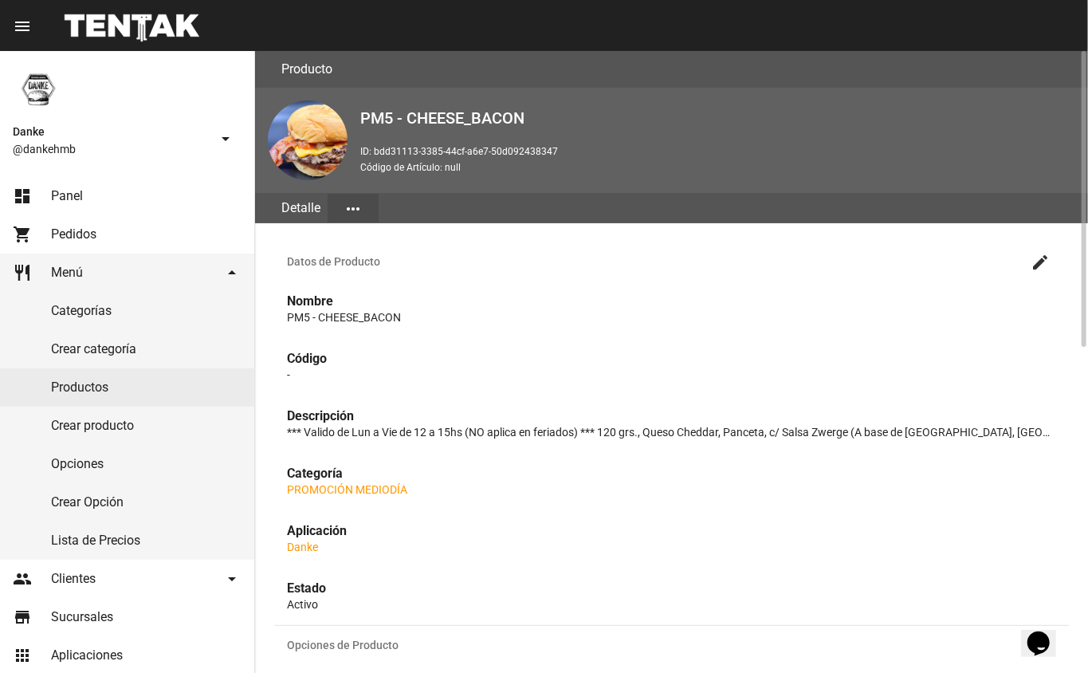
click at [1041, 259] on mat-icon "create" at bounding box center [1040, 262] width 19 height 19
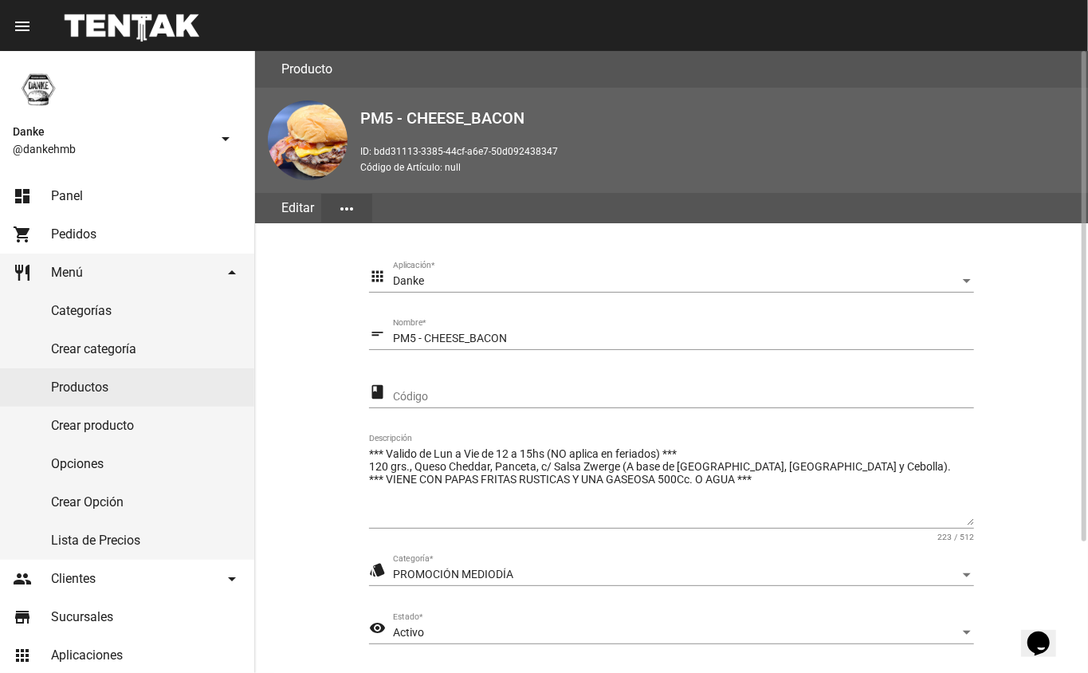
click at [486, 629] on div "Activo" at bounding box center [676, 633] width 567 height 13
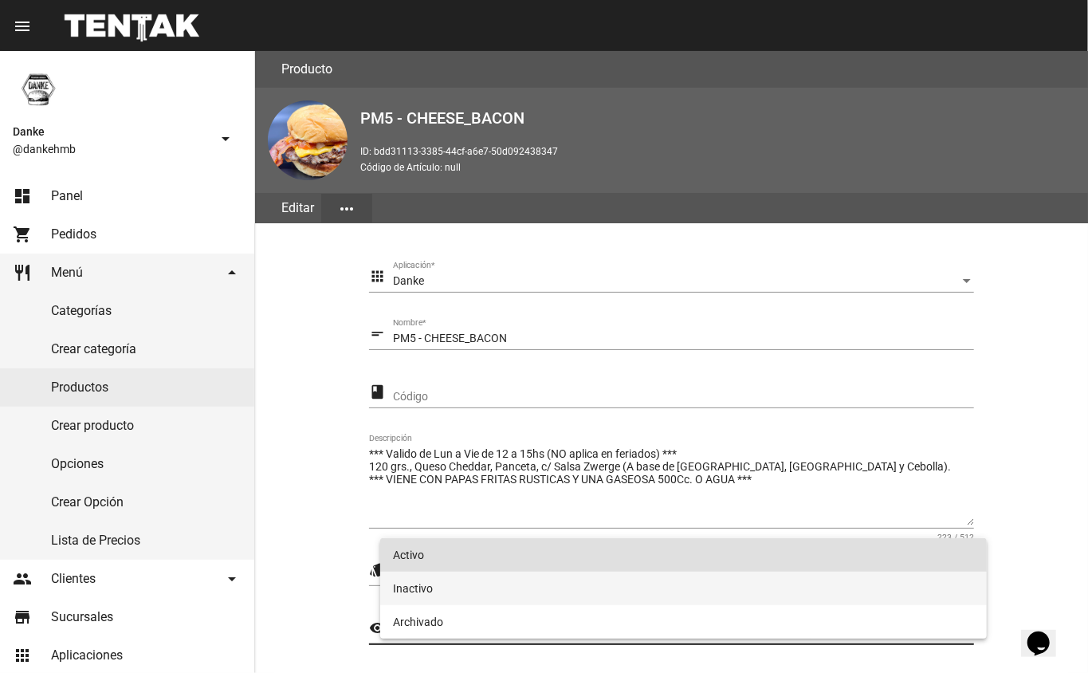
click at [419, 582] on span "Inactivo" at bounding box center [684, 588] width 582 height 33
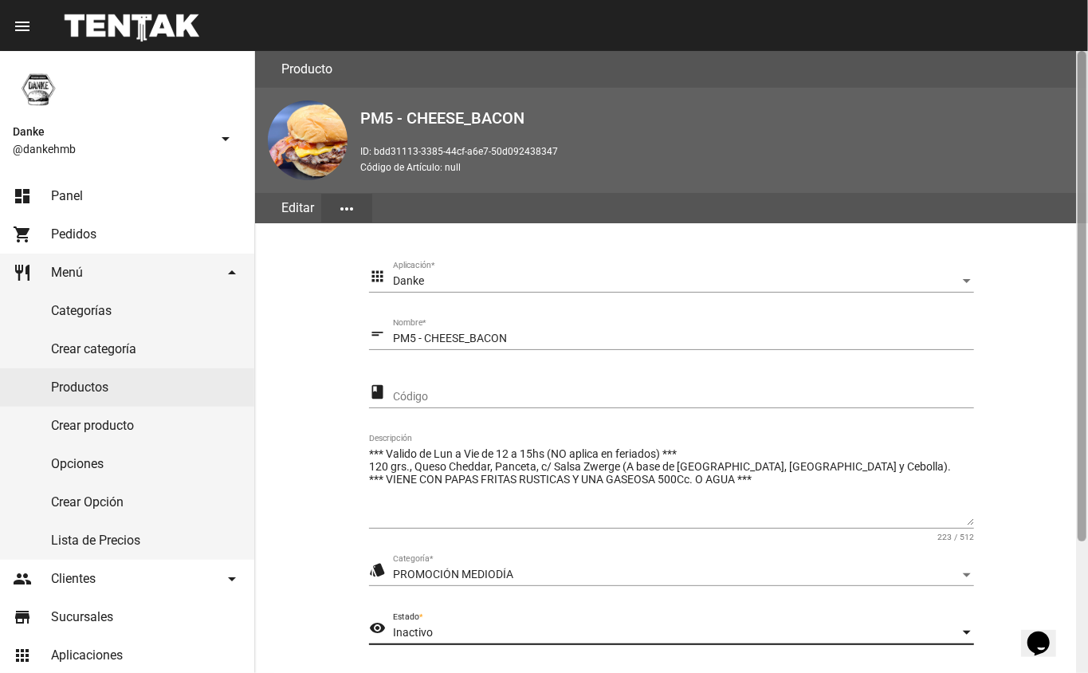
click at [1076, 558] on div at bounding box center [1082, 362] width 12 height 622
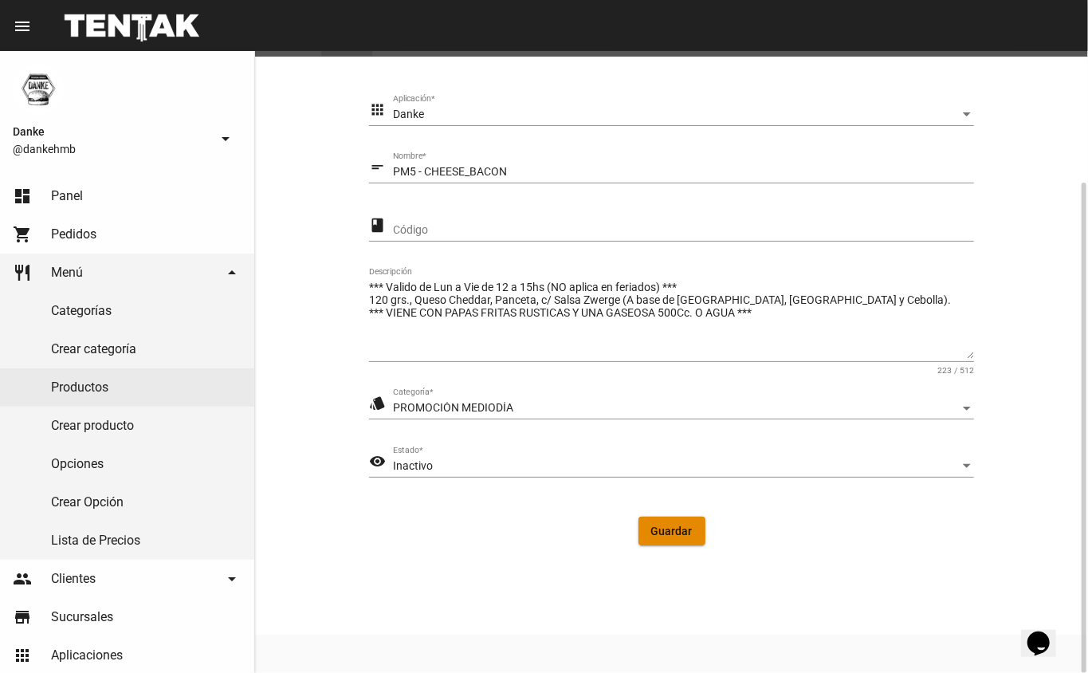
click at [683, 530] on span "Guardar" at bounding box center [671, 531] width 41 height 13
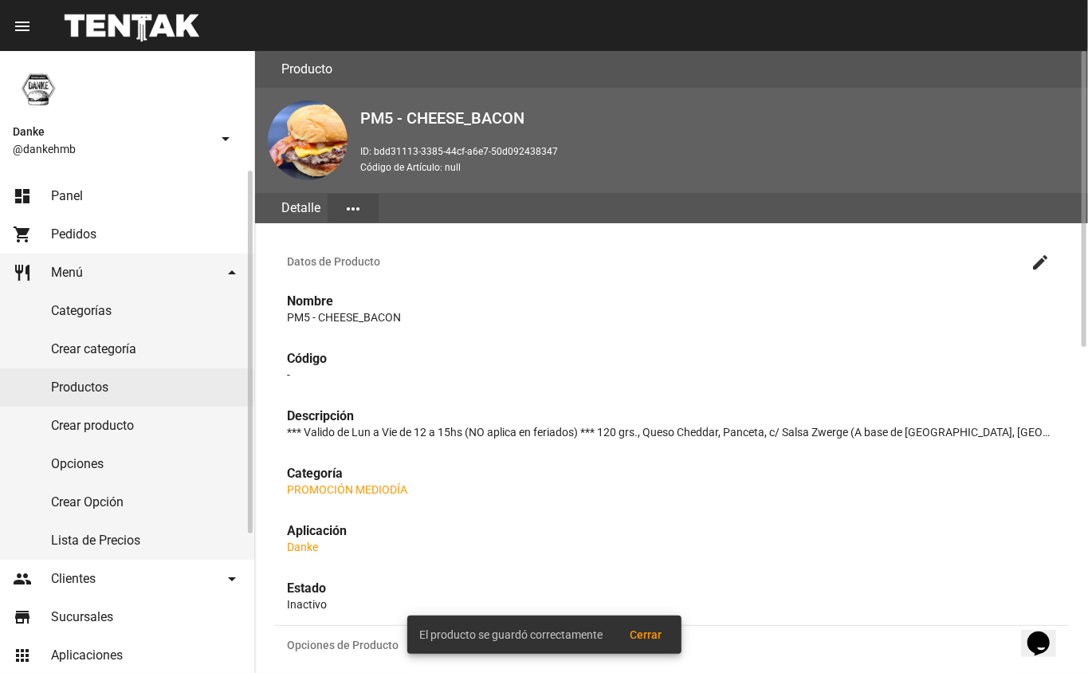
click at [52, 195] on span "Panel" at bounding box center [67, 196] width 32 height 16
